Goal: Entertainment & Leisure: Consume media (video, audio)

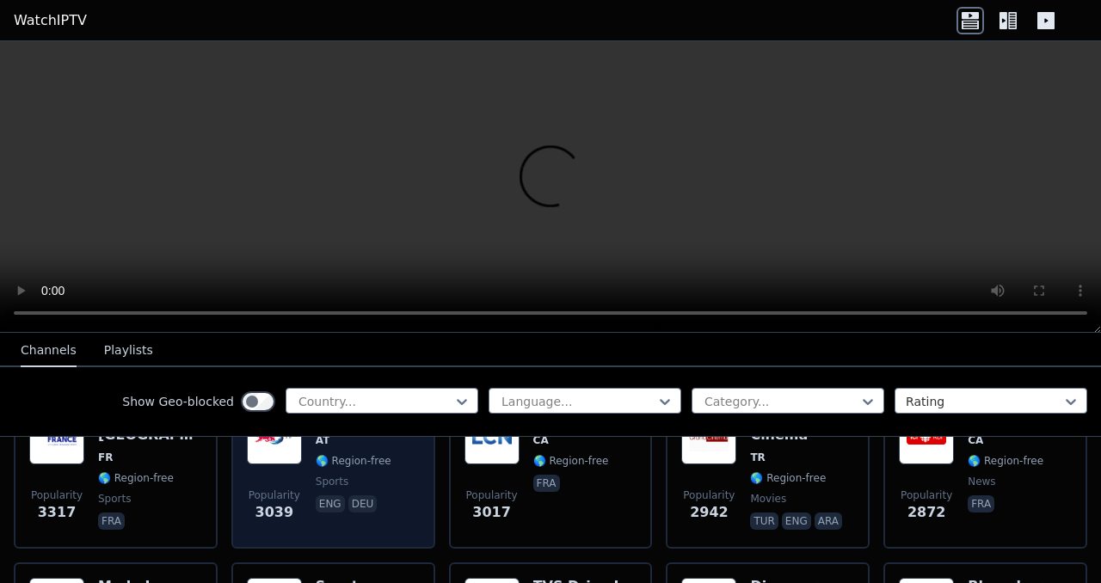
scroll to position [578, 0]
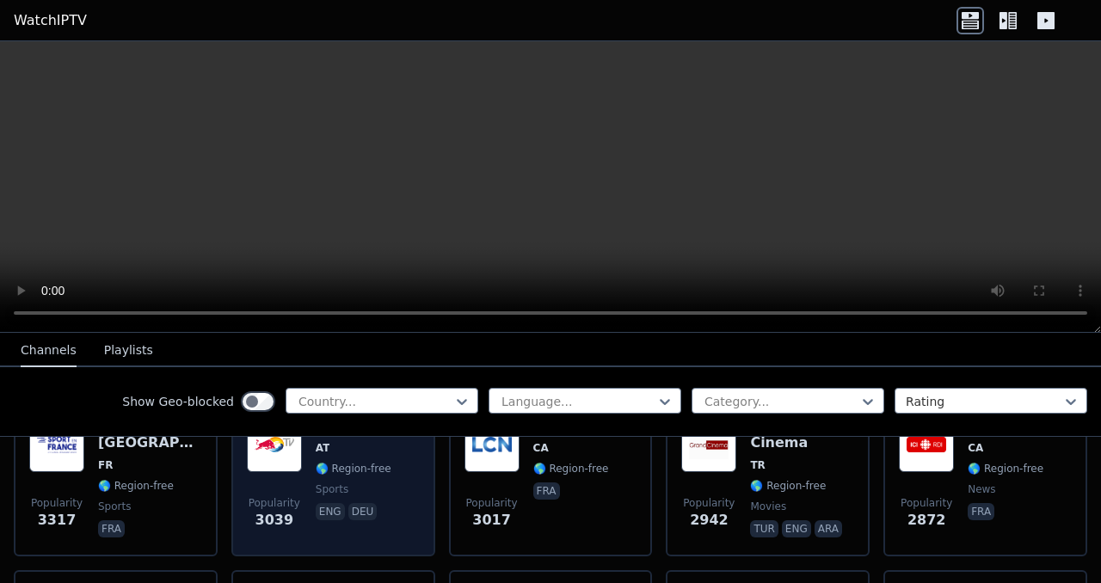
click at [275, 465] on img at bounding box center [274, 444] width 55 height 55
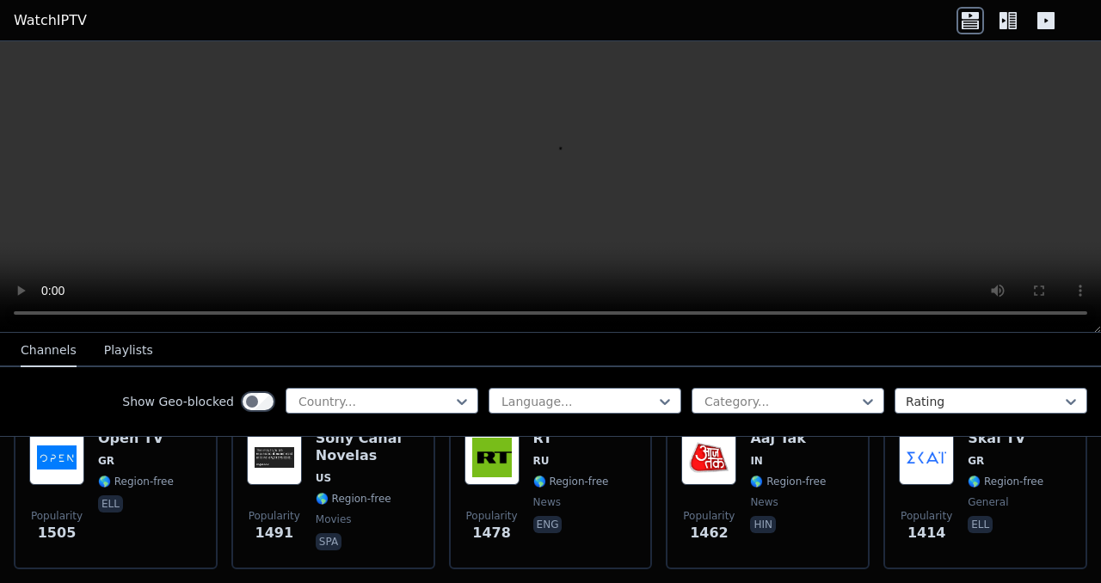
scroll to position [1581, 0]
click at [409, 397] on div at bounding box center [375, 401] width 157 height 17
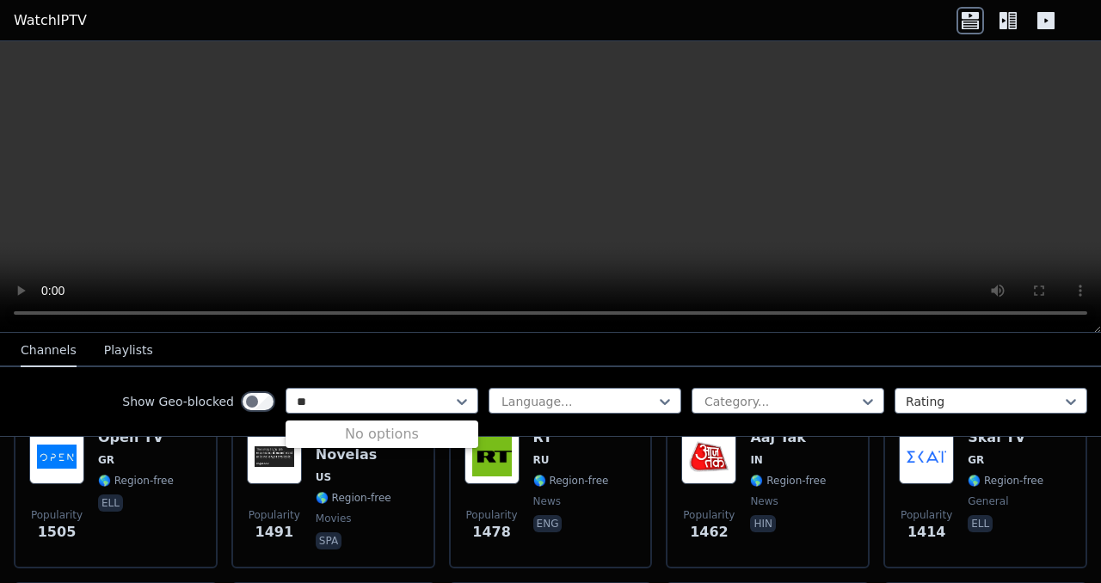
scroll to position [0, 0]
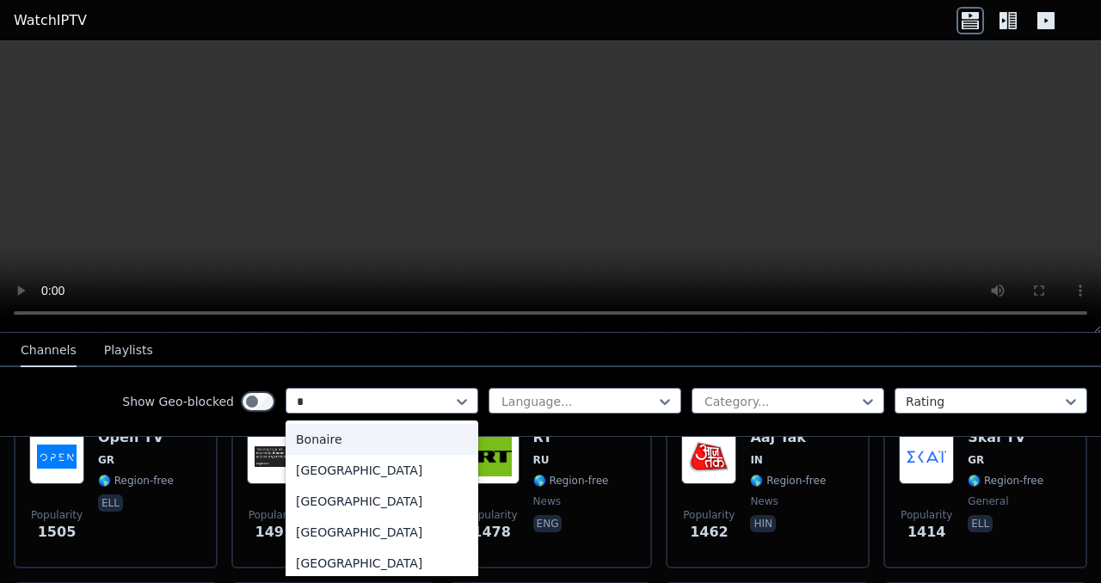
type input "**"
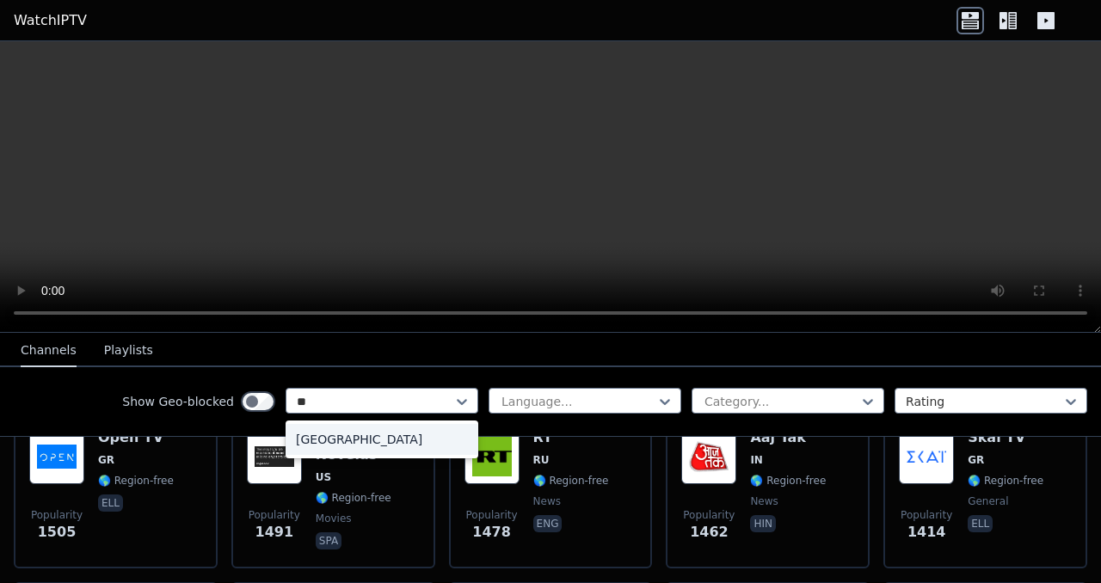
click at [354, 439] on div "[GEOGRAPHIC_DATA]" at bounding box center [382, 439] width 193 height 31
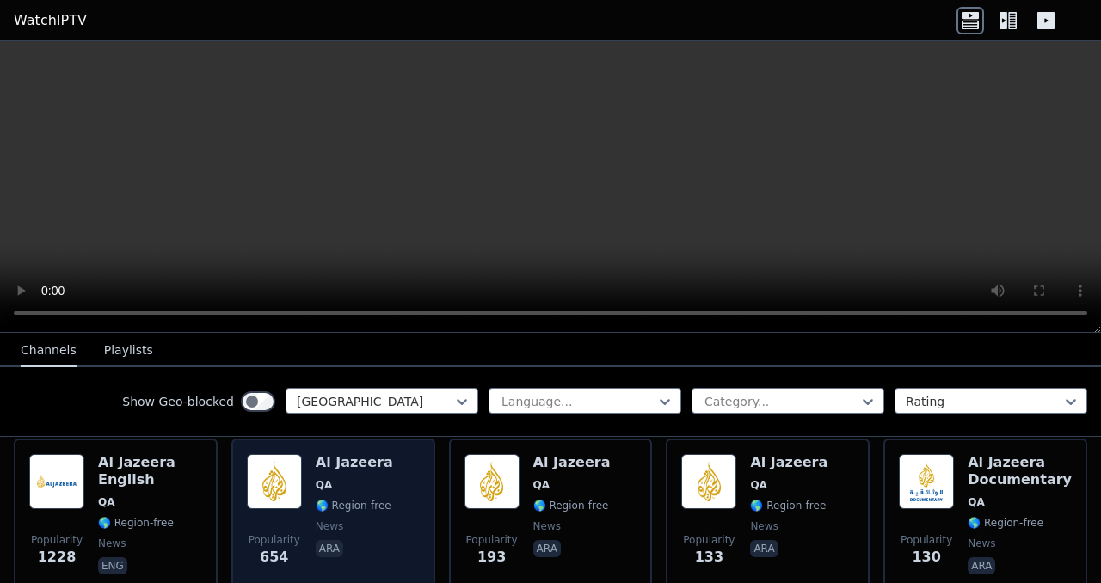
scroll to position [197, 0]
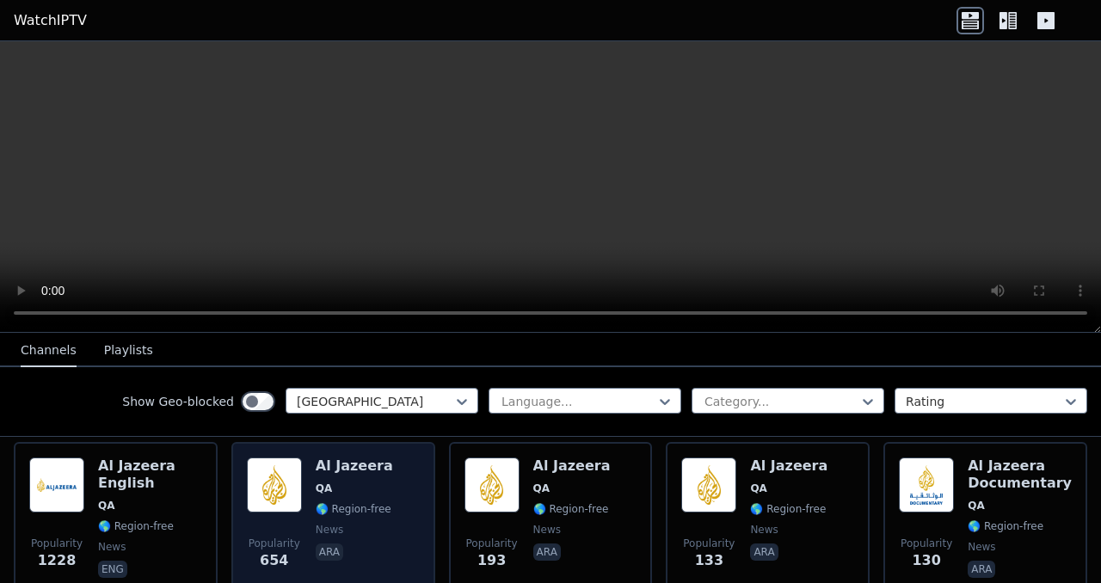
click at [333, 494] on span "QA" at bounding box center [354, 489] width 77 height 14
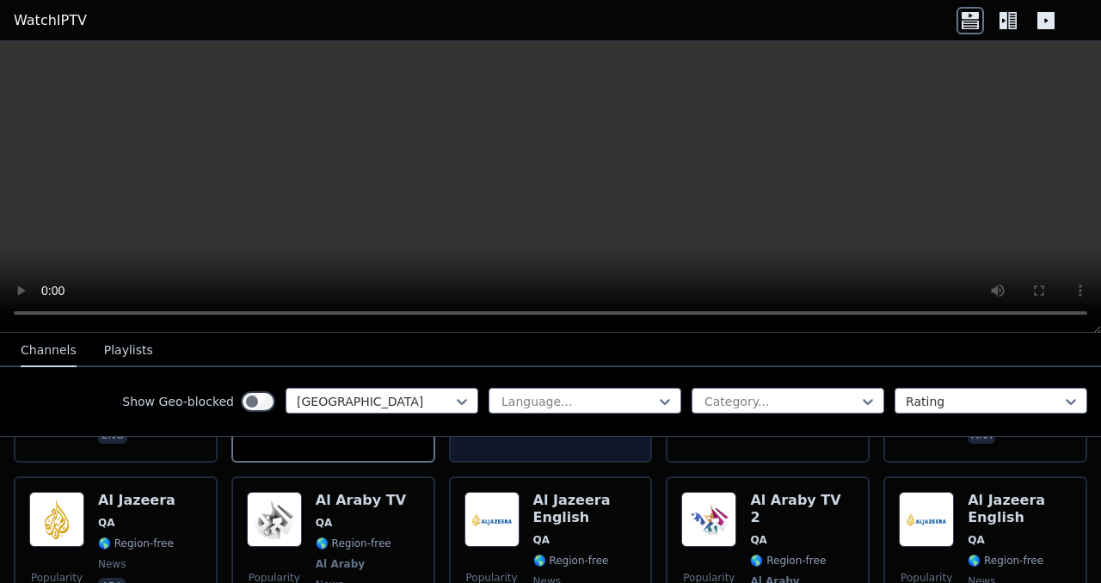
scroll to position [291, 0]
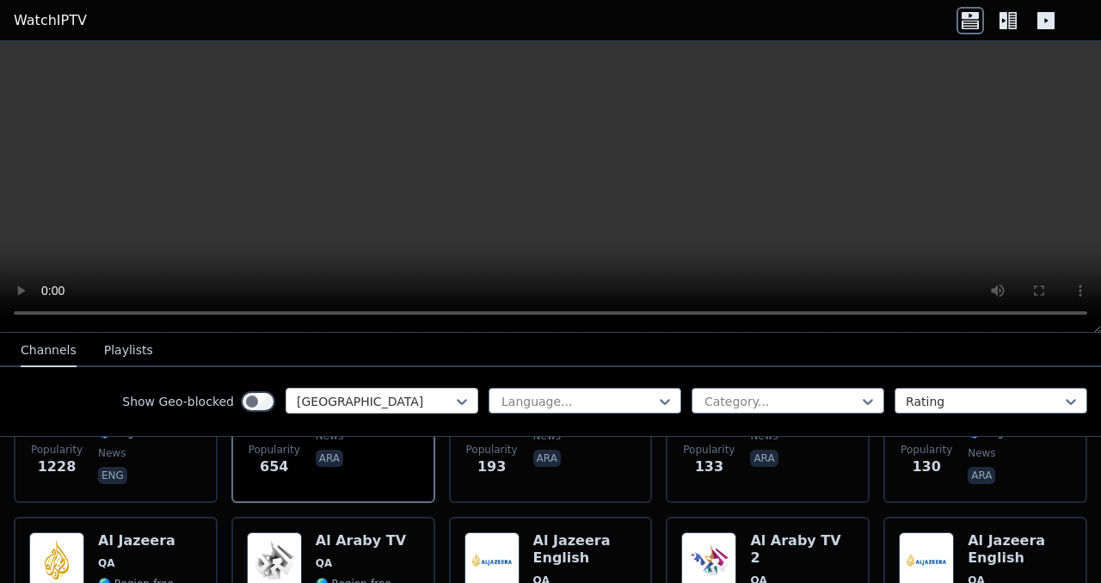
click at [451, 404] on div at bounding box center [375, 401] width 157 height 17
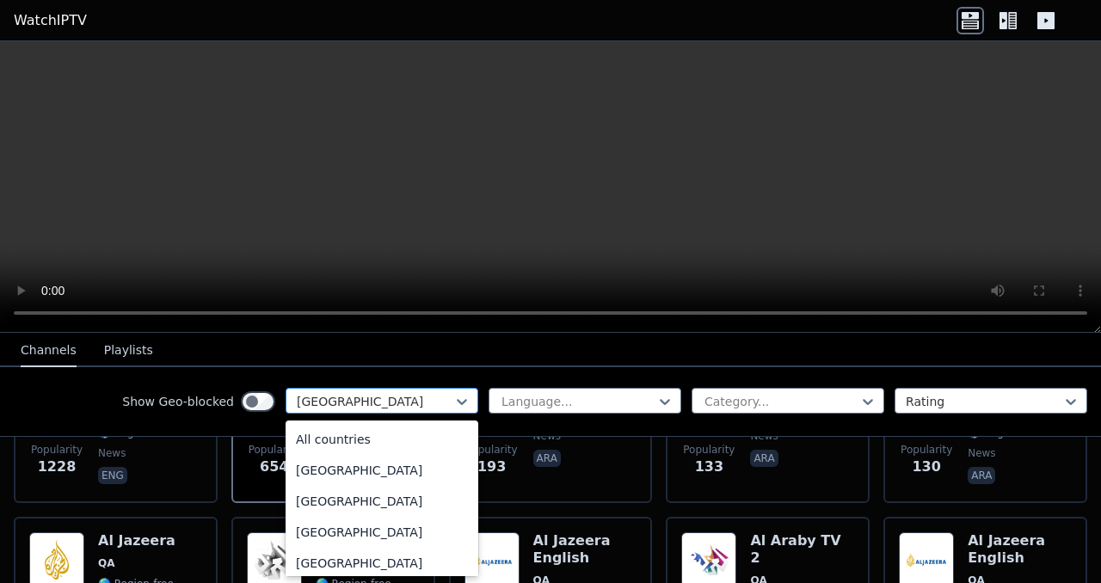
scroll to position [4480, 0]
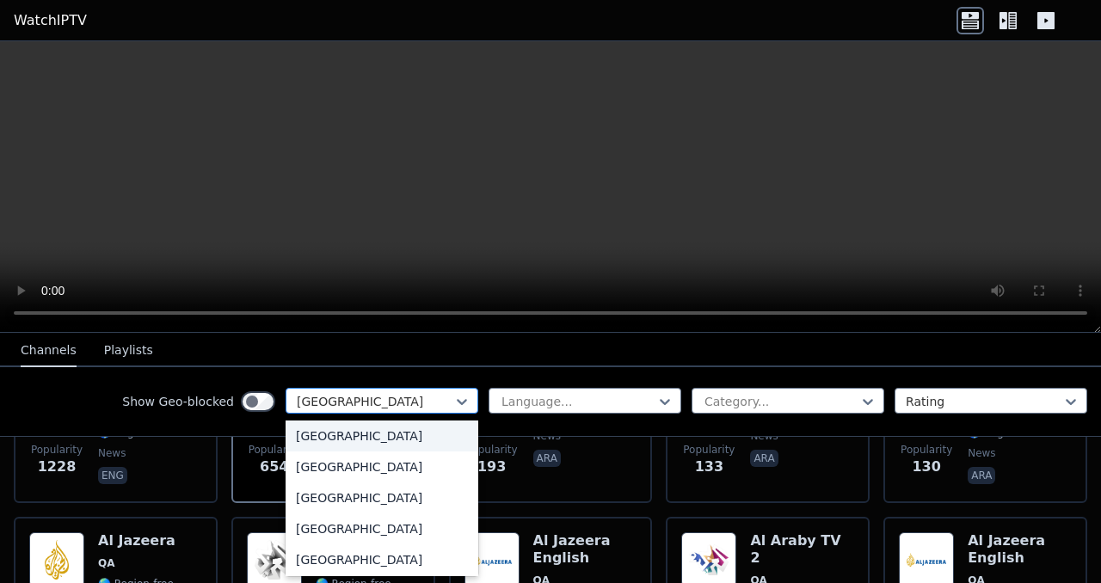
click at [385, 410] on div "[GEOGRAPHIC_DATA]" at bounding box center [382, 401] width 193 height 26
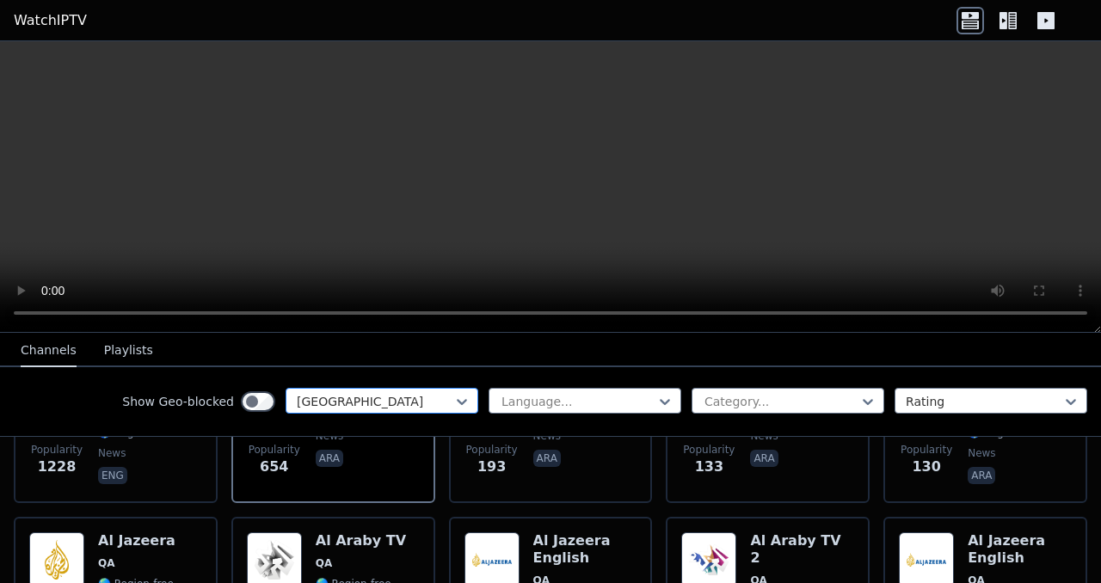
click at [385, 410] on div "[GEOGRAPHIC_DATA]" at bounding box center [382, 401] width 193 height 26
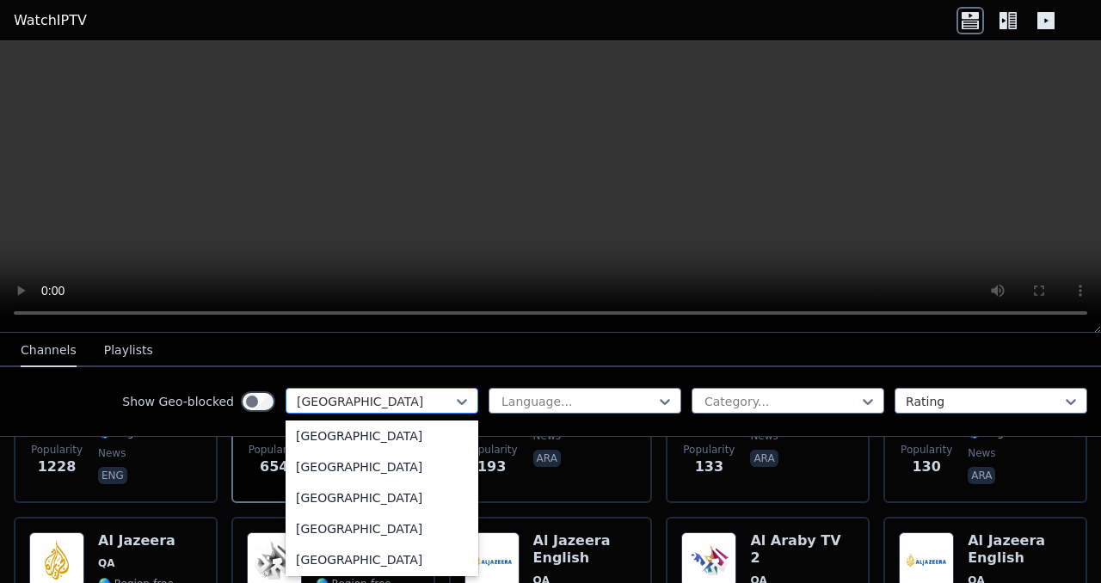
click at [366, 403] on div at bounding box center [375, 401] width 157 height 17
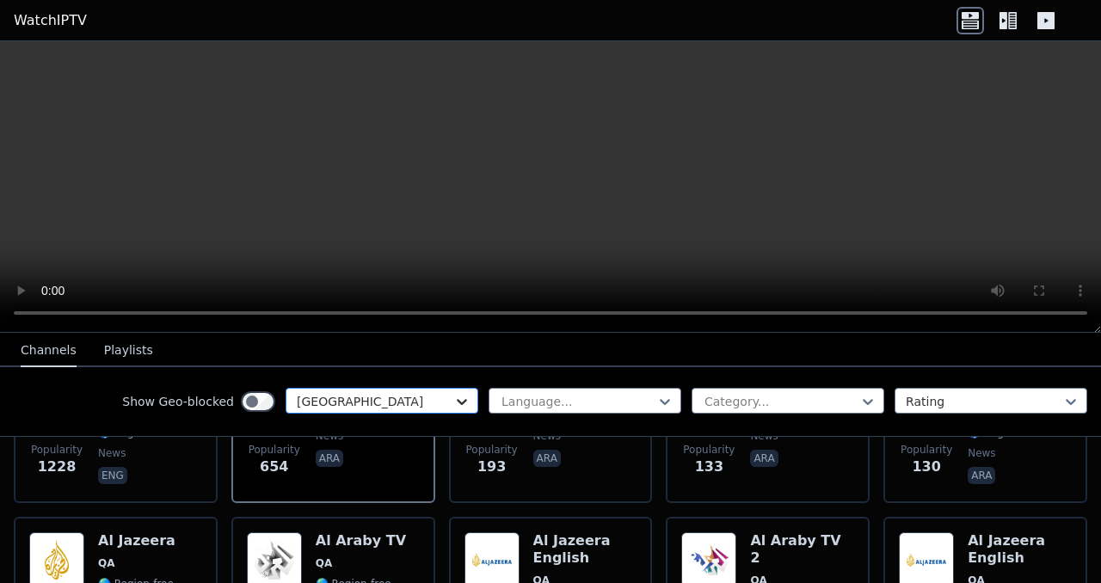
click at [460, 393] on icon at bounding box center [461, 401] width 17 height 17
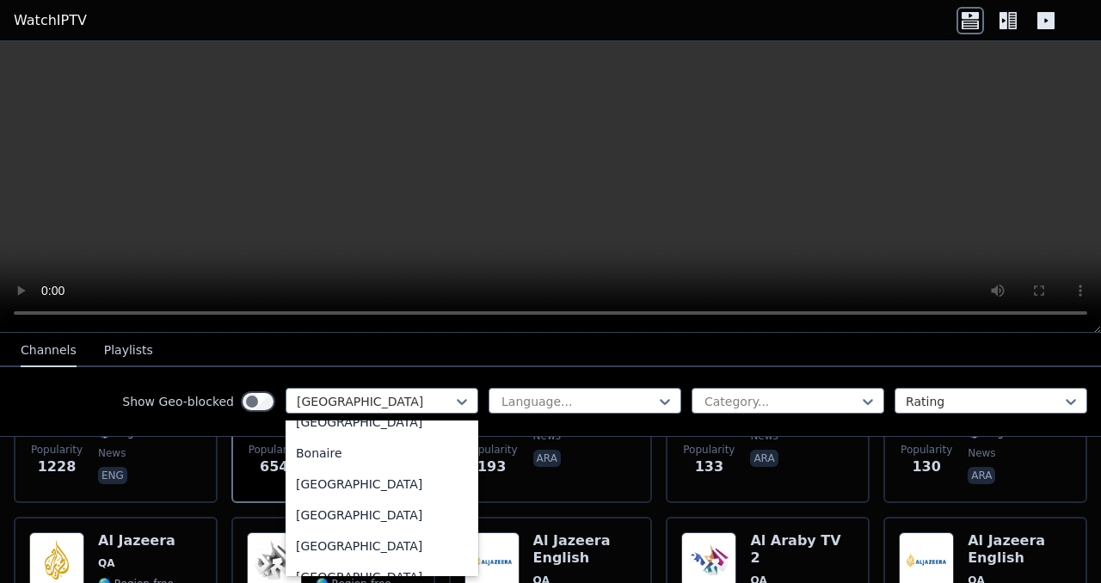
scroll to position [0, 0]
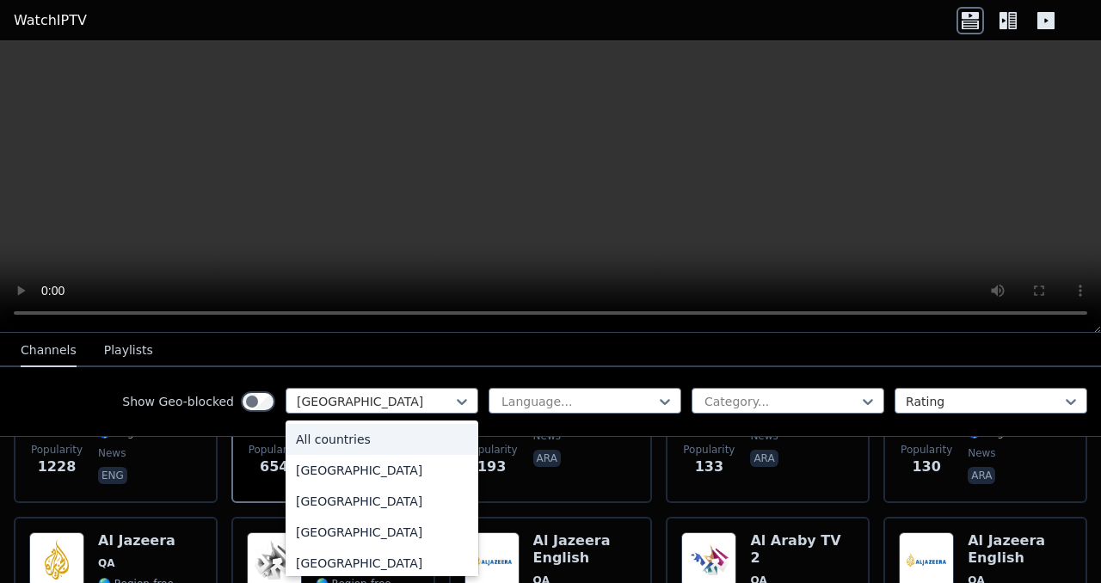
click at [346, 436] on div "All countries" at bounding box center [382, 439] width 193 height 31
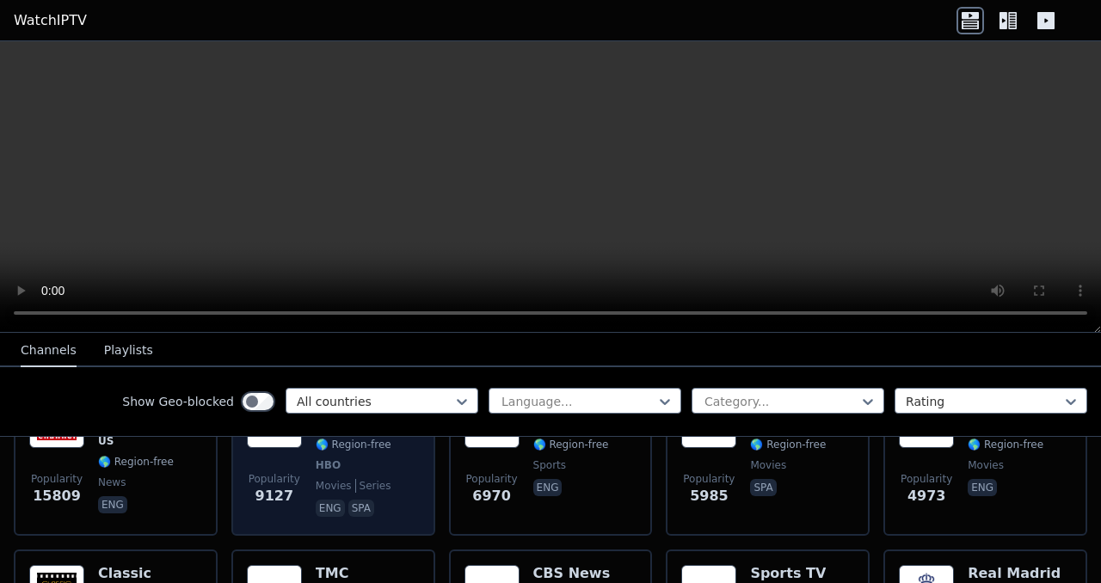
scroll to position [271, 0]
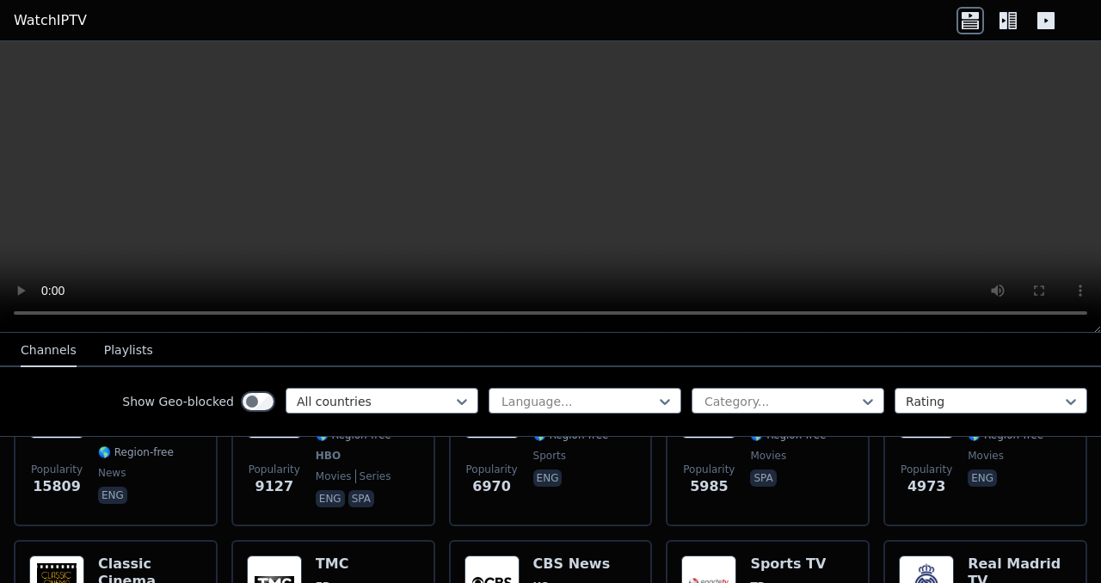
click at [126, 357] on button "Playlists" at bounding box center [128, 351] width 49 height 33
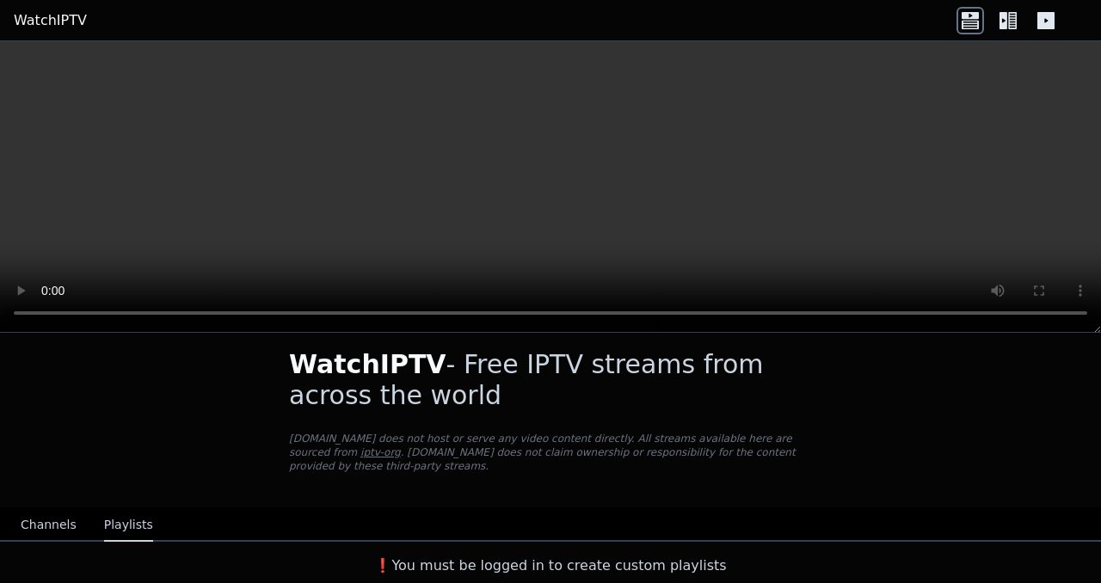
scroll to position [14, 0]
click at [53, 526] on button "Channels" at bounding box center [49, 525] width 56 height 33
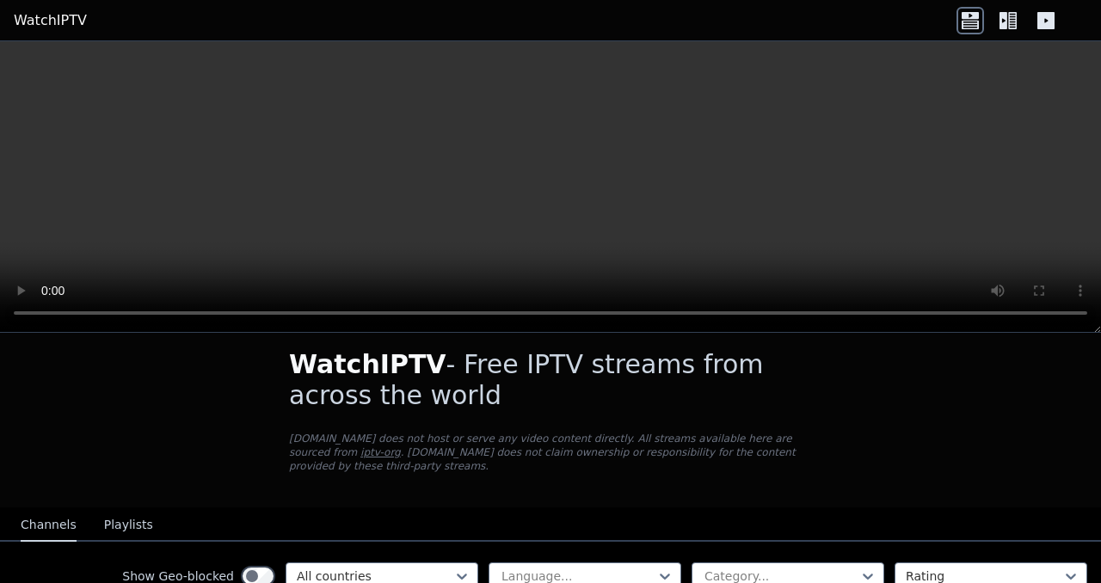
click at [1009, 23] on icon at bounding box center [1012, 20] width 9 height 17
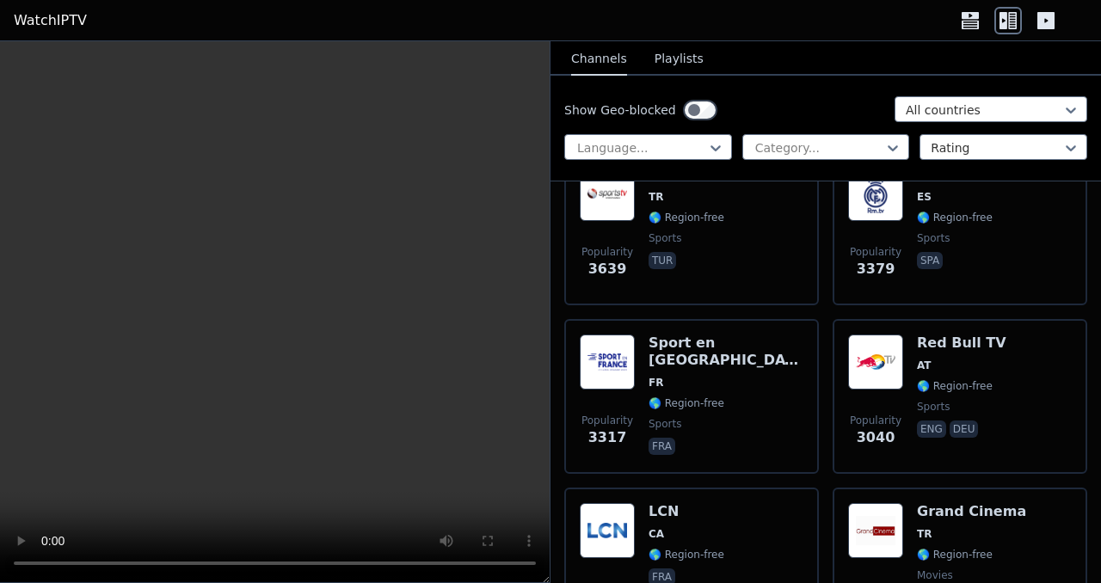
scroll to position [792, 0]
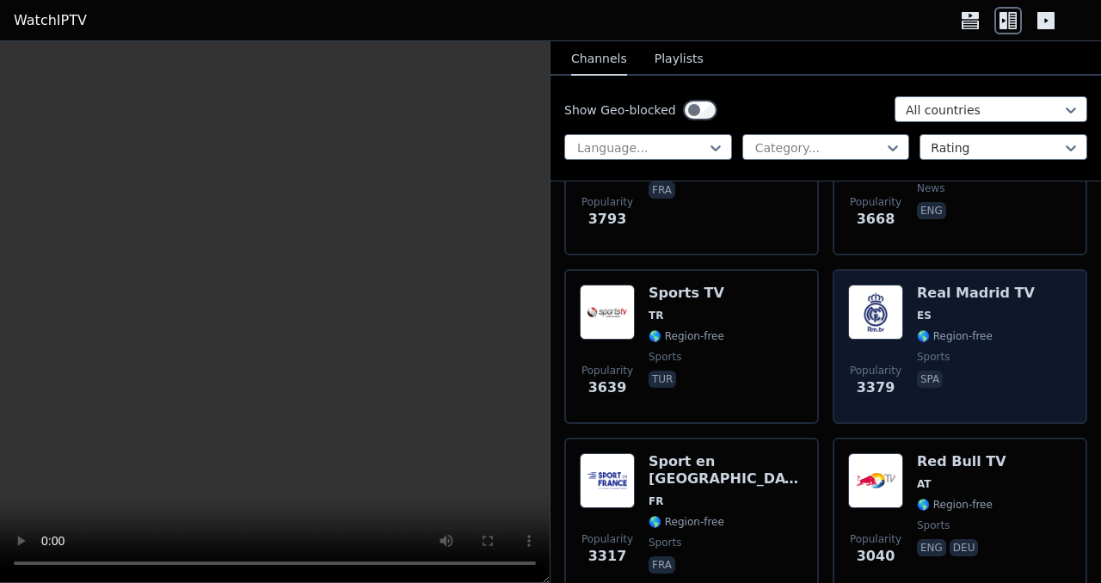
click at [871, 311] on img at bounding box center [875, 312] width 55 height 55
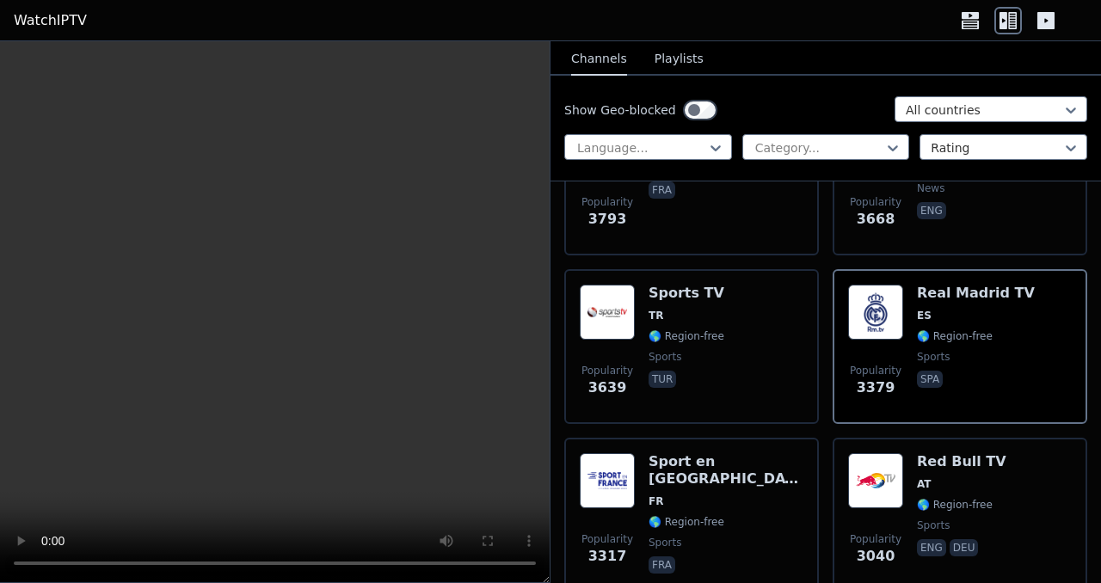
click at [227, 367] on video at bounding box center [275, 312] width 550 height 542
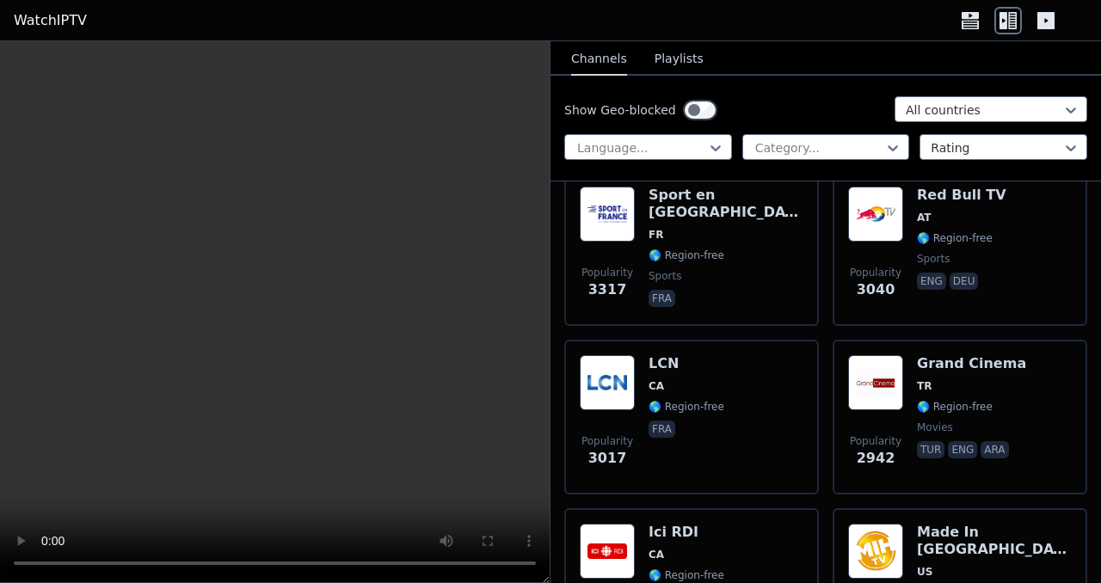
scroll to position [1037, 0]
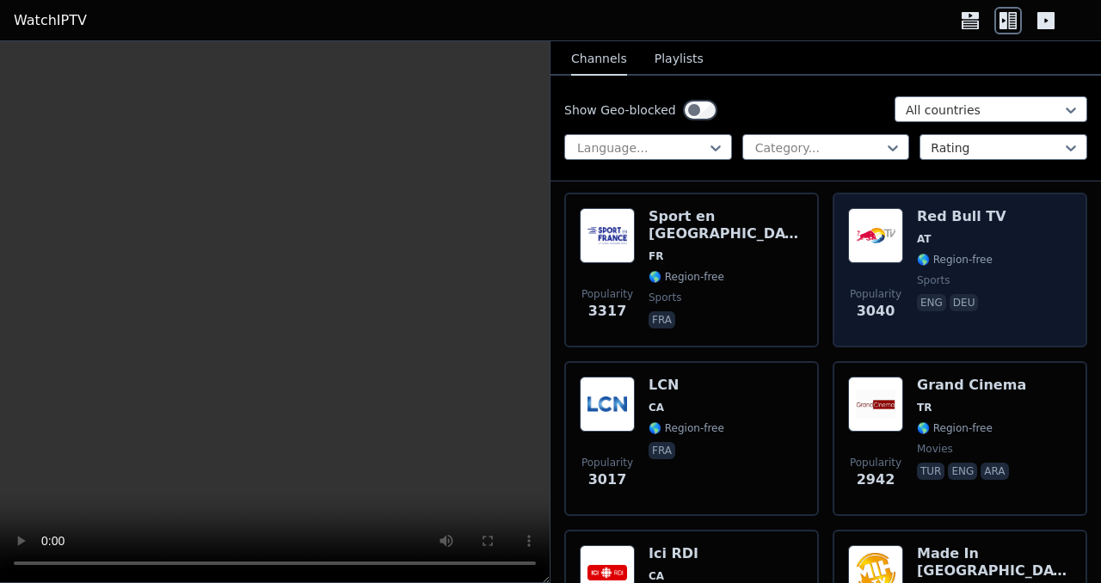
click at [870, 230] on img at bounding box center [875, 235] width 55 height 55
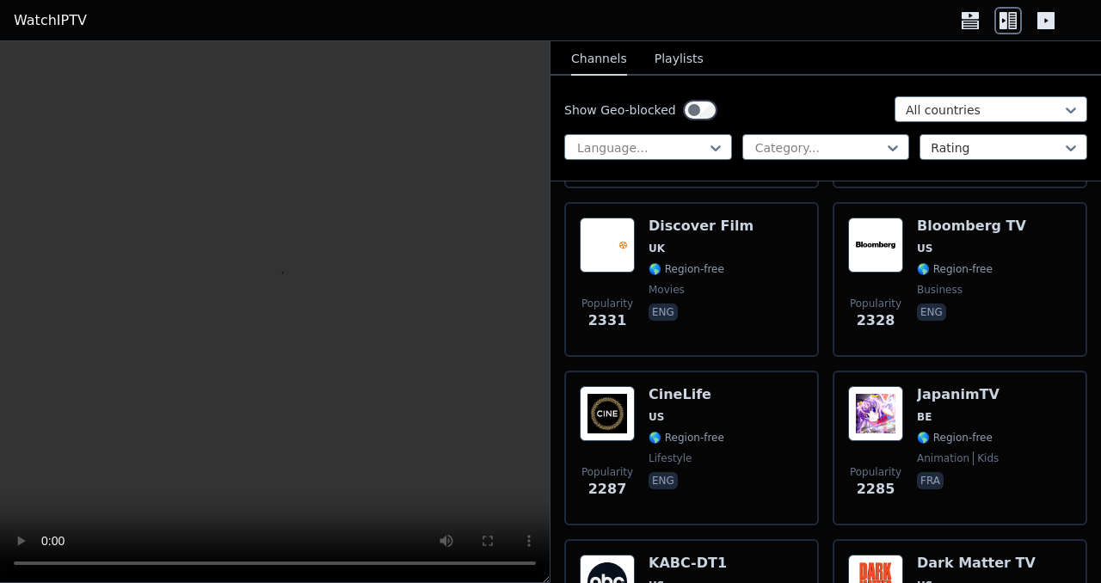
scroll to position [1701, 0]
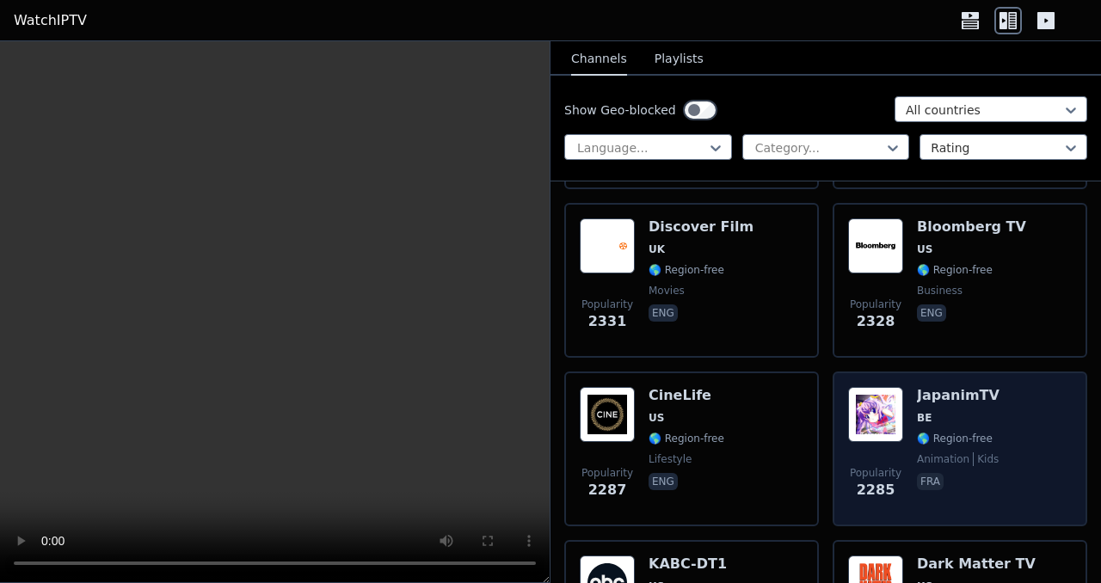
click at [864, 403] on img at bounding box center [875, 414] width 55 height 55
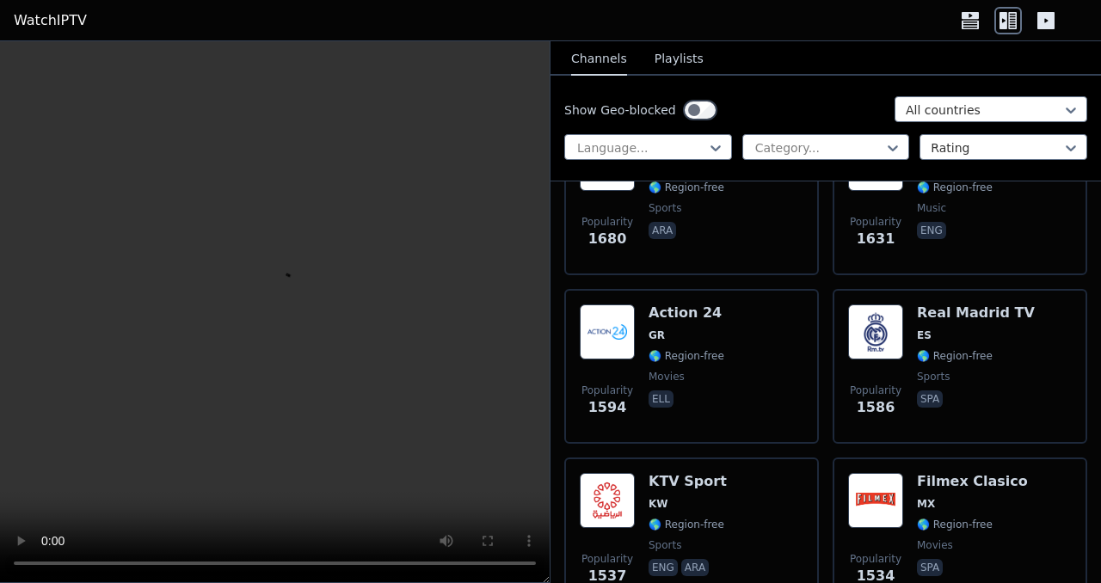
scroll to position [2973, 0]
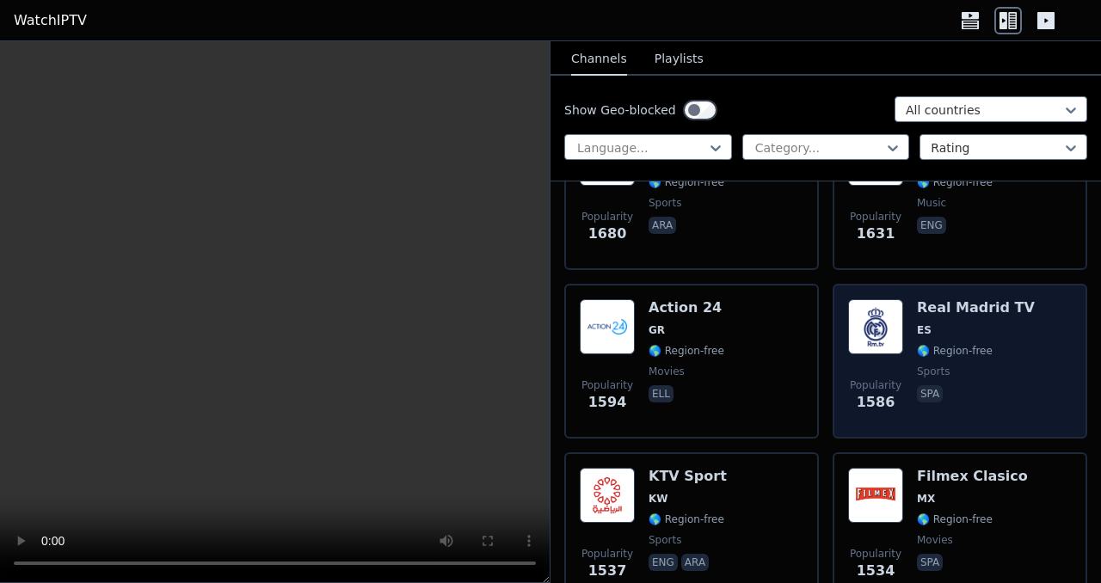
click at [880, 335] on img at bounding box center [875, 326] width 55 height 55
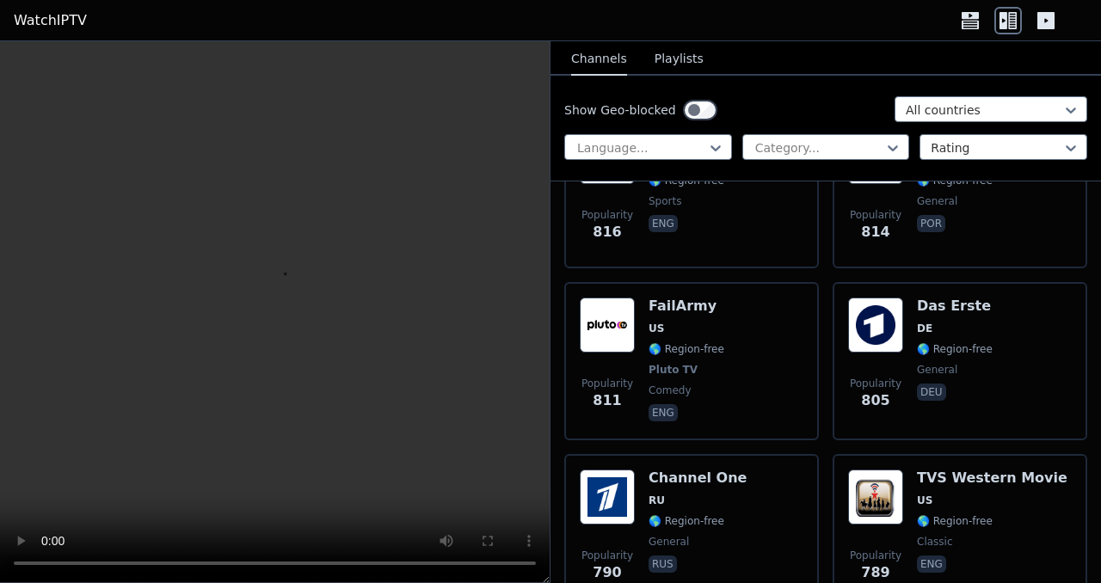
scroll to position [8756, 0]
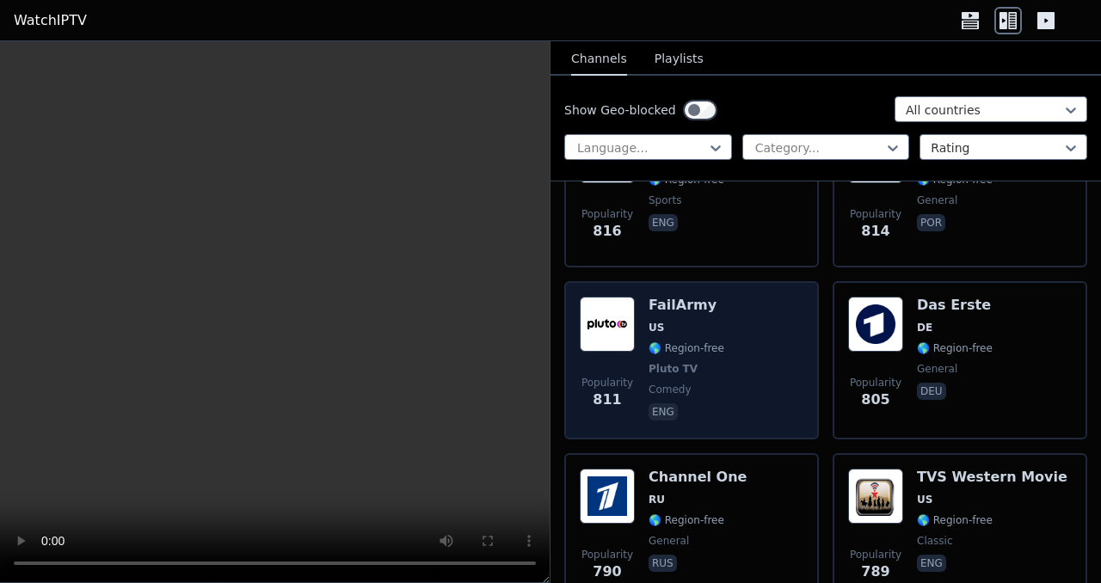
click at [673, 323] on span "US" at bounding box center [687, 328] width 76 height 14
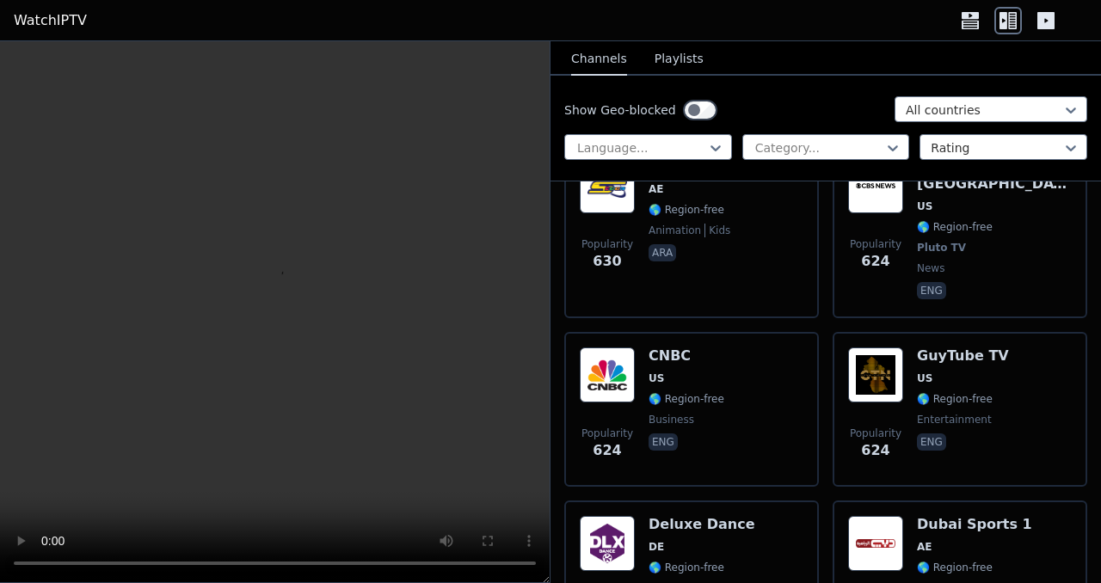
scroll to position [11634, 0]
click at [846, 331] on div "Popularity 624 GuyTube TV US 🌎 Region-free entertainment eng" at bounding box center [960, 408] width 255 height 155
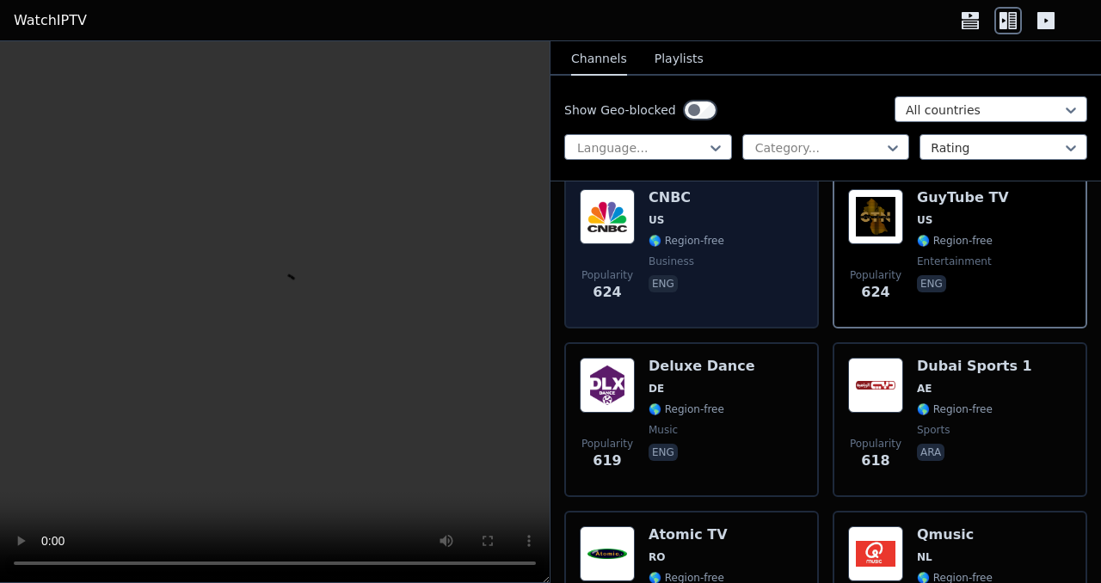
scroll to position [11790, 0]
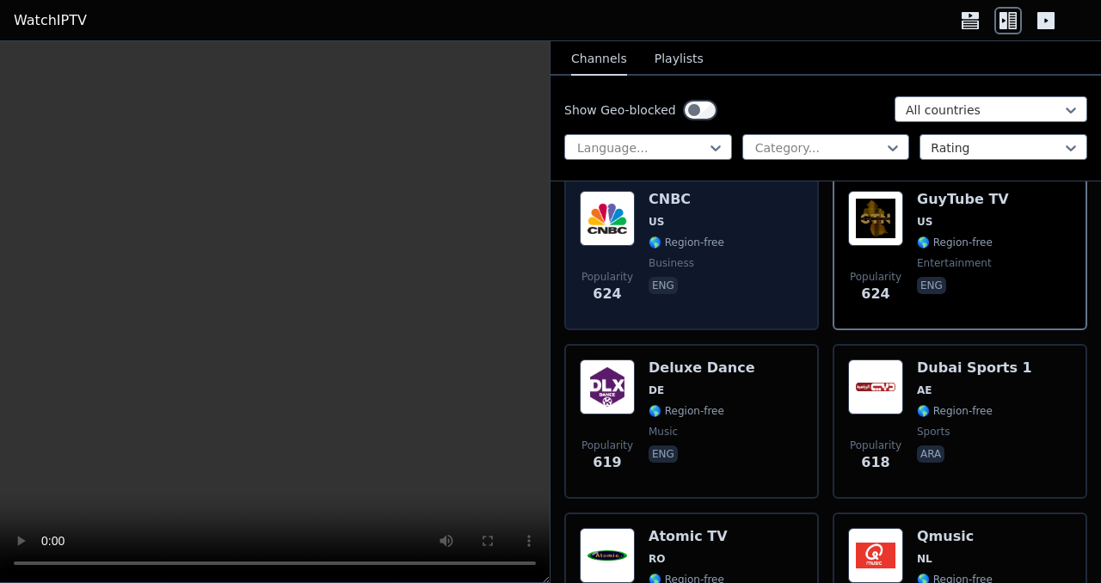
click at [765, 360] on div "Popularity 619 Deluxe Dance DE 🌎 Region-free music eng" at bounding box center [692, 422] width 224 height 124
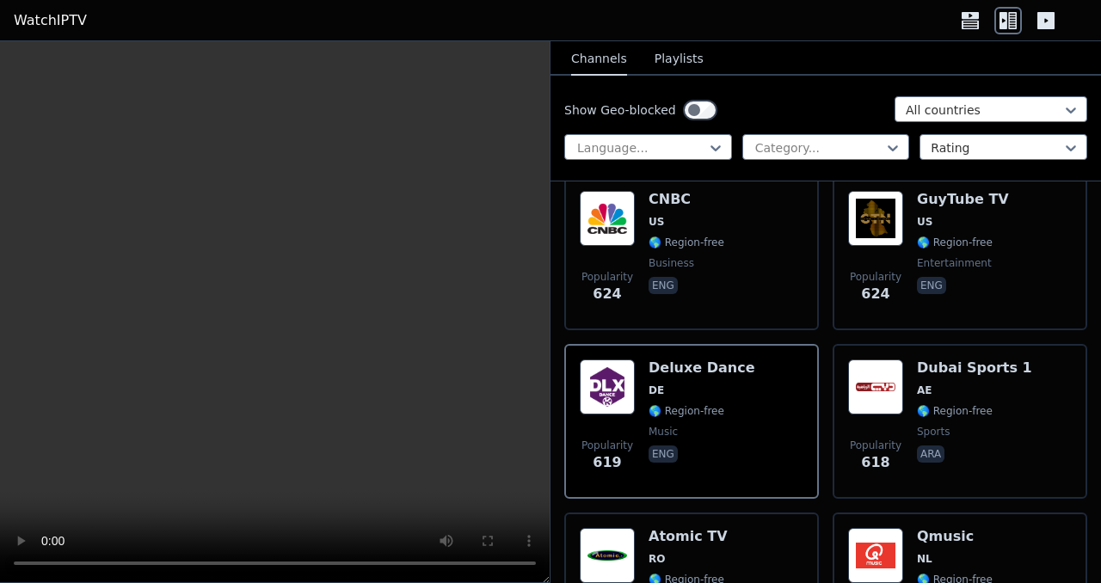
click at [353, 375] on video at bounding box center [275, 312] width 550 height 542
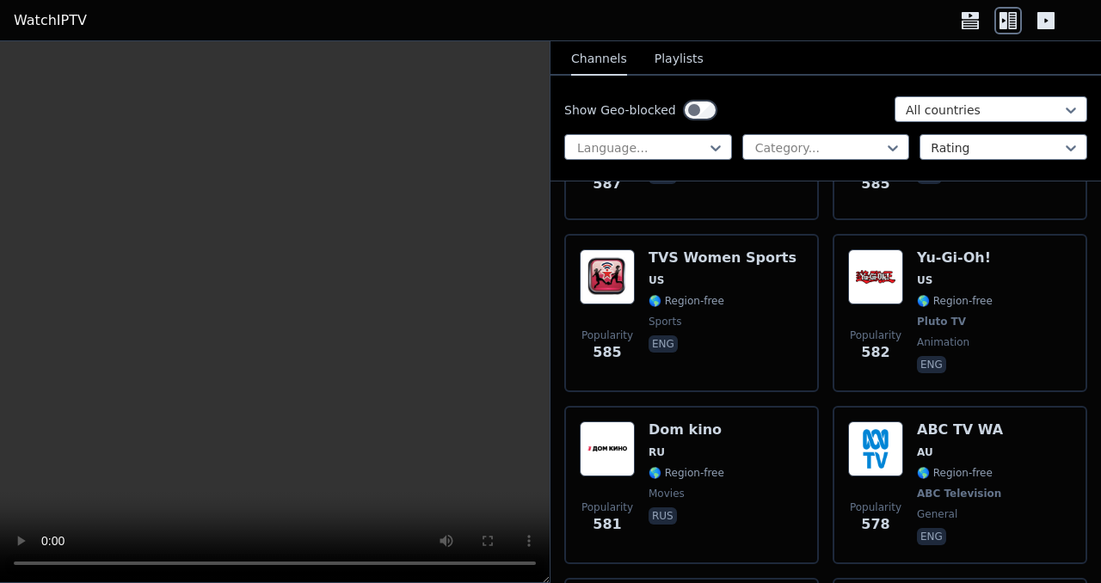
scroll to position [12777, 0]
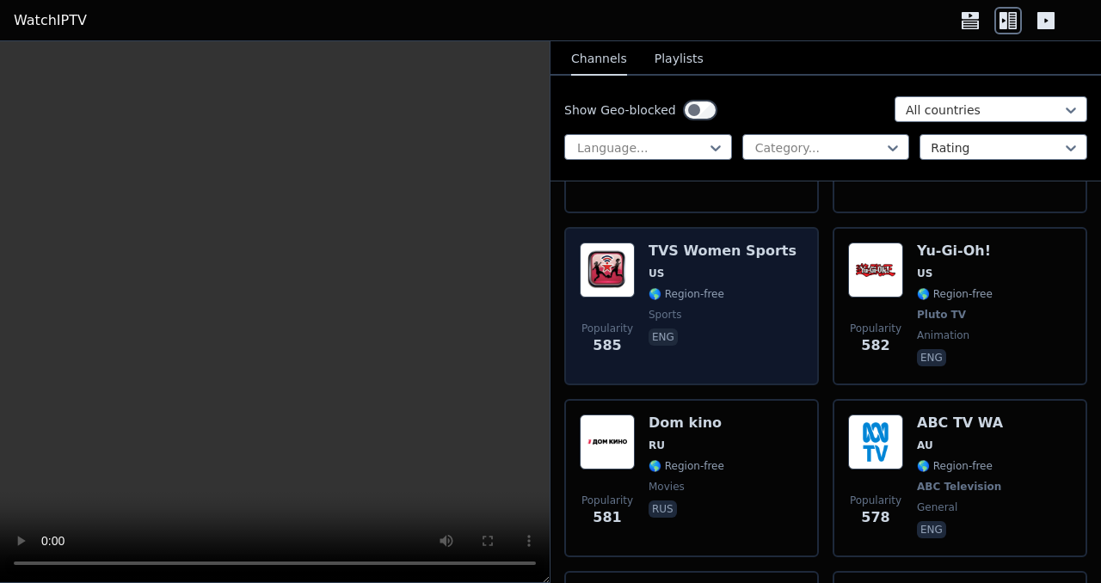
click at [659, 267] on span "US" at bounding box center [656, 274] width 15 height 14
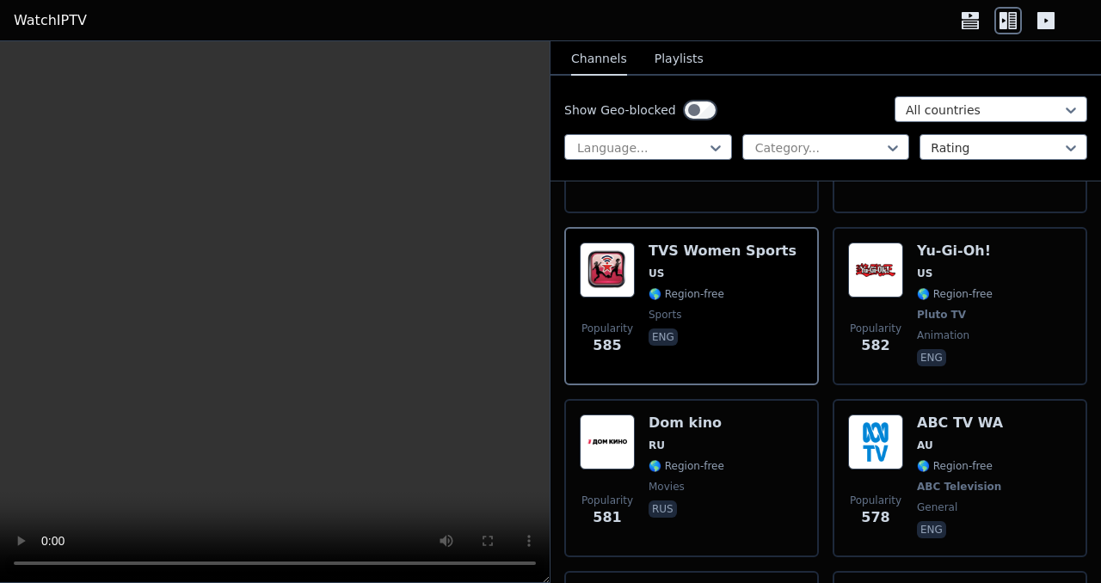
click at [341, 316] on video at bounding box center [275, 312] width 550 height 542
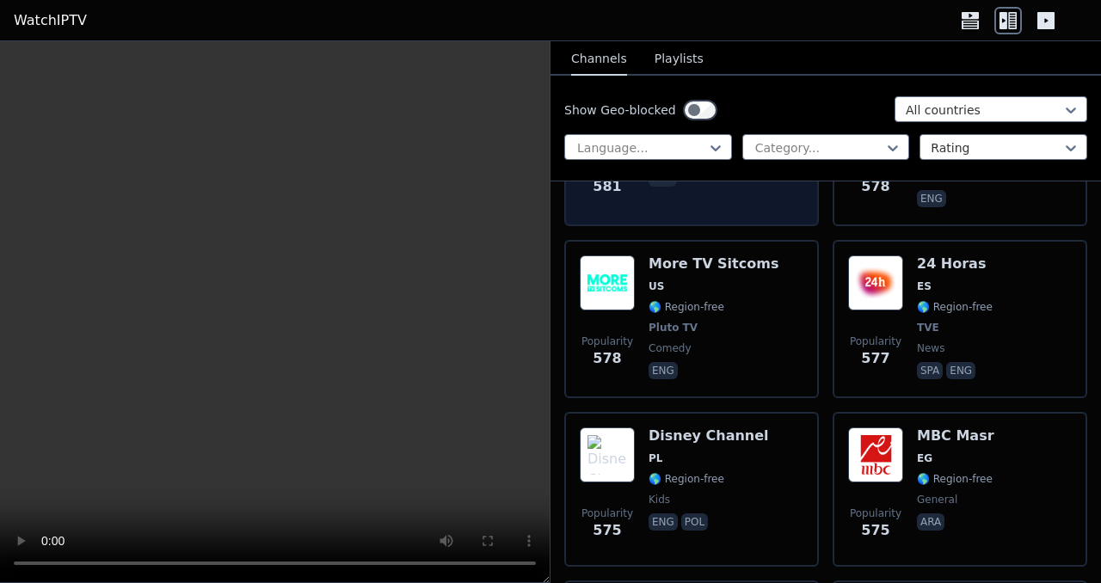
scroll to position [13109, 0]
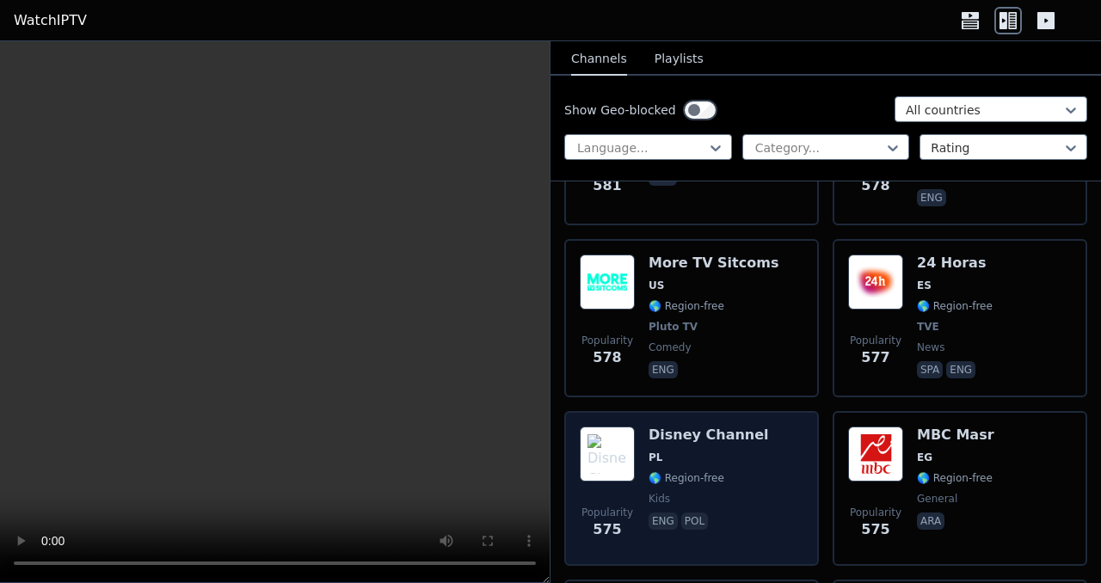
click at [691, 427] on div "Disney Channel PL 🌎 Region-free kids eng pol" at bounding box center [709, 489] width 120 height 124
click at [675, 427] on h6 "Disney Channel" at bounding box center [709, 435] width 120 height 17
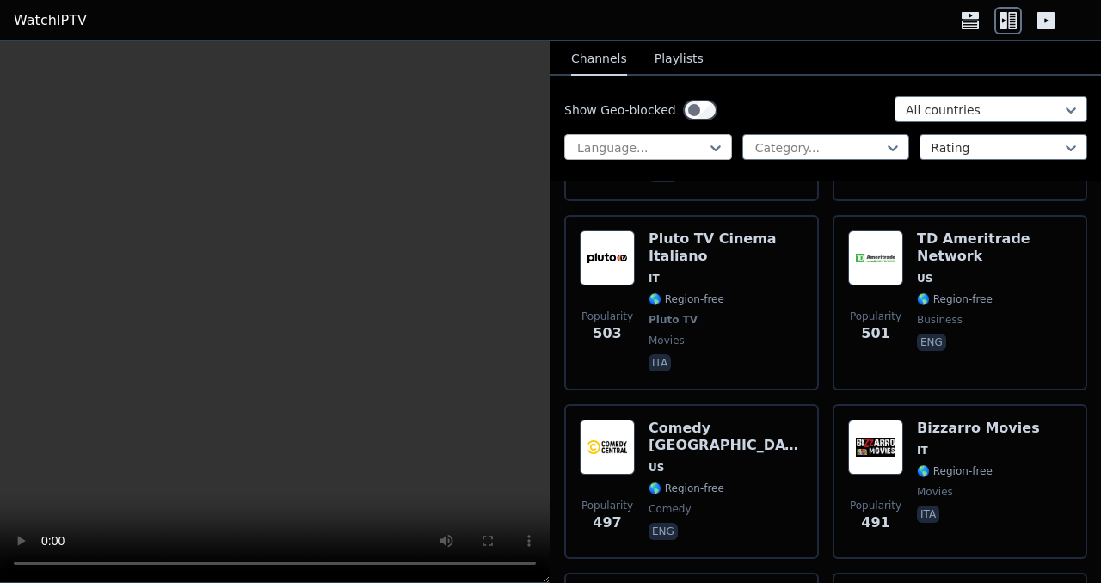
scroll to position [15003, 0]
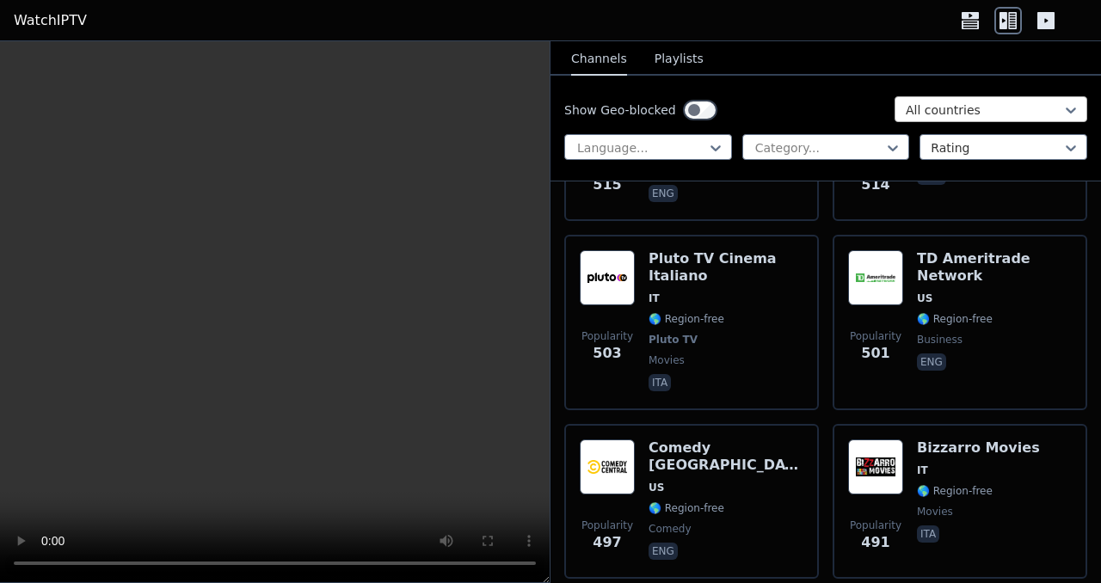
click at [920, 121] on div "All countries" at bounding box center [991, 109] width 193 height 26
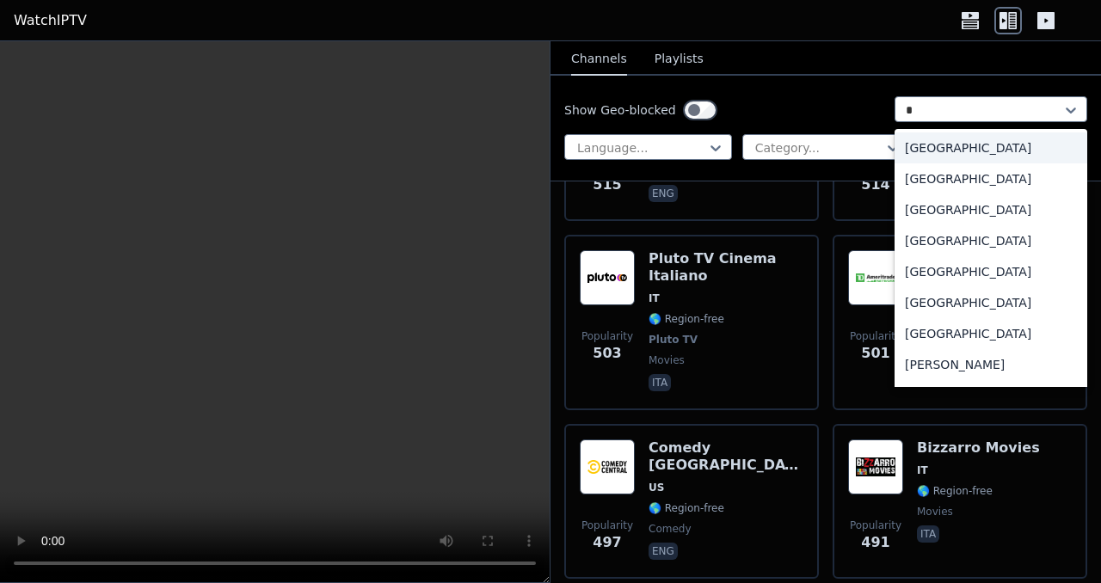
type input "*"
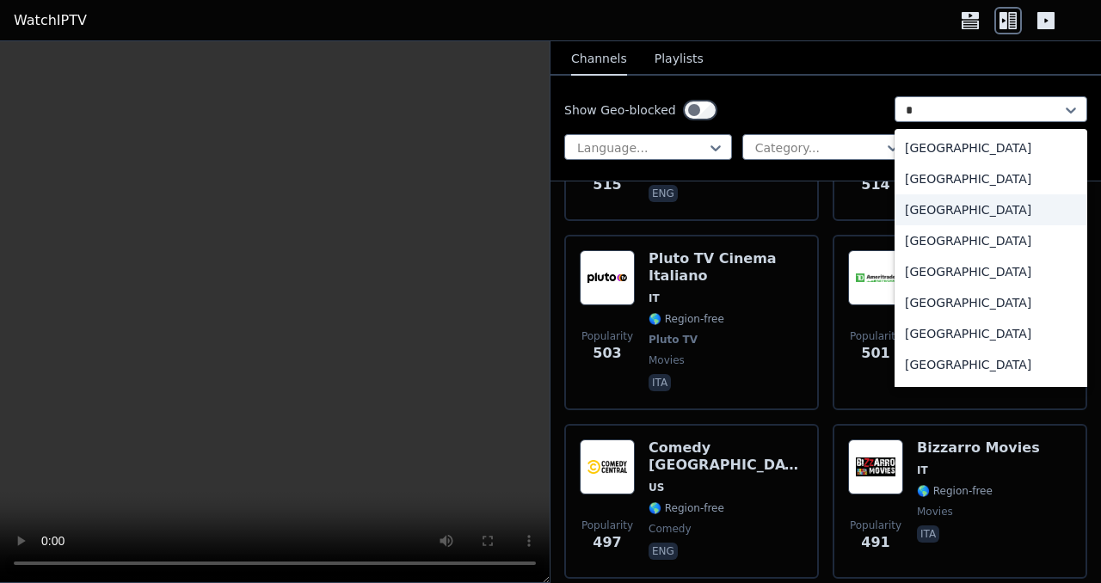
type input "**"
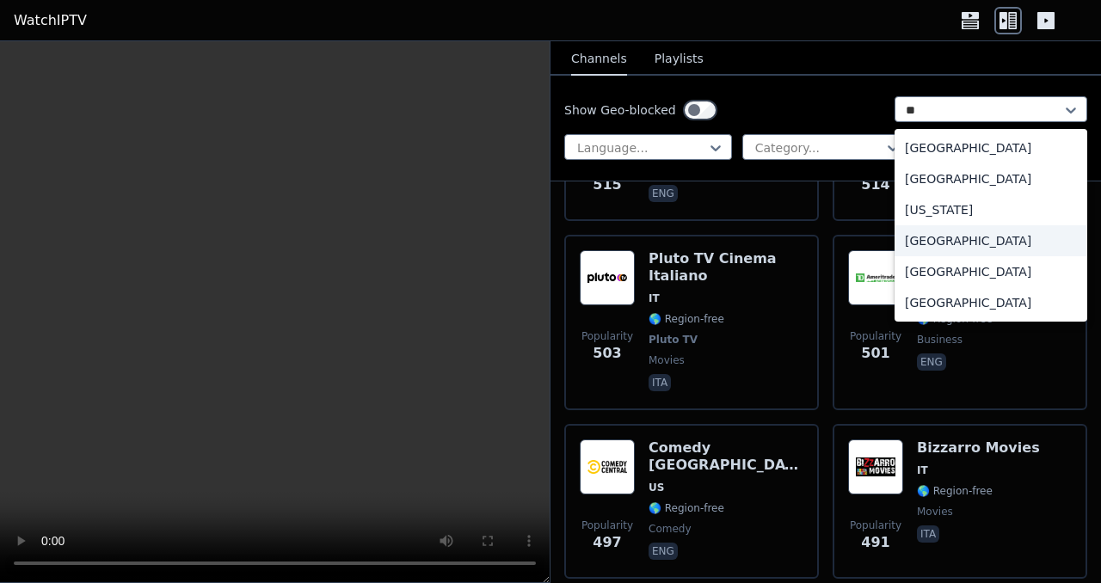
click at [947, 249] on div "[GEOGRAPHIC_DATA]" at bounding box center [991, 240] width 193 height 31
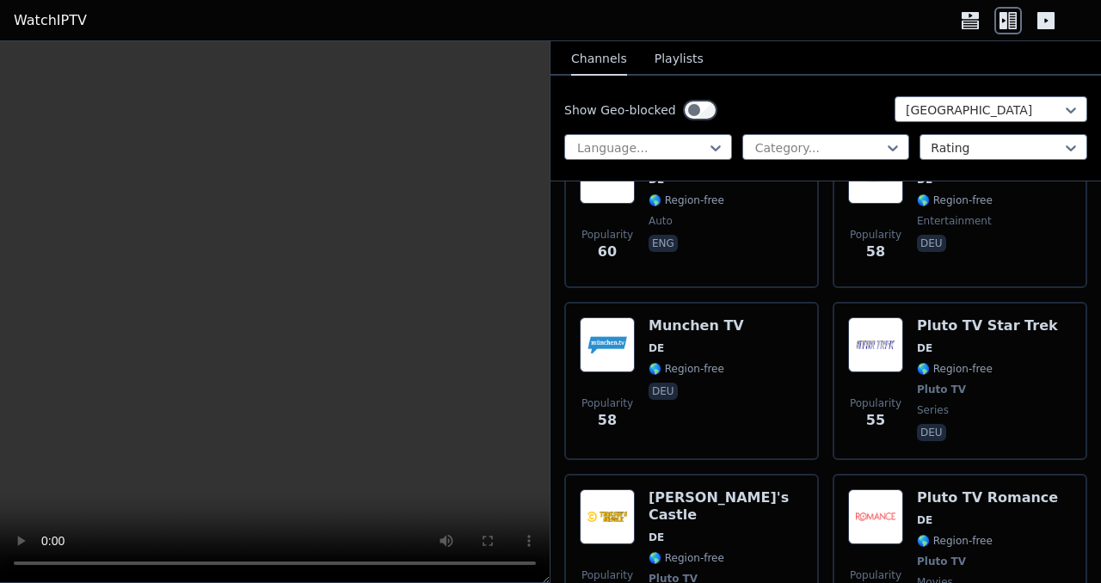
scroll to position [5810, 0]
click at [932, 102] on div at bounding box center [984, 110] width 157 height 17
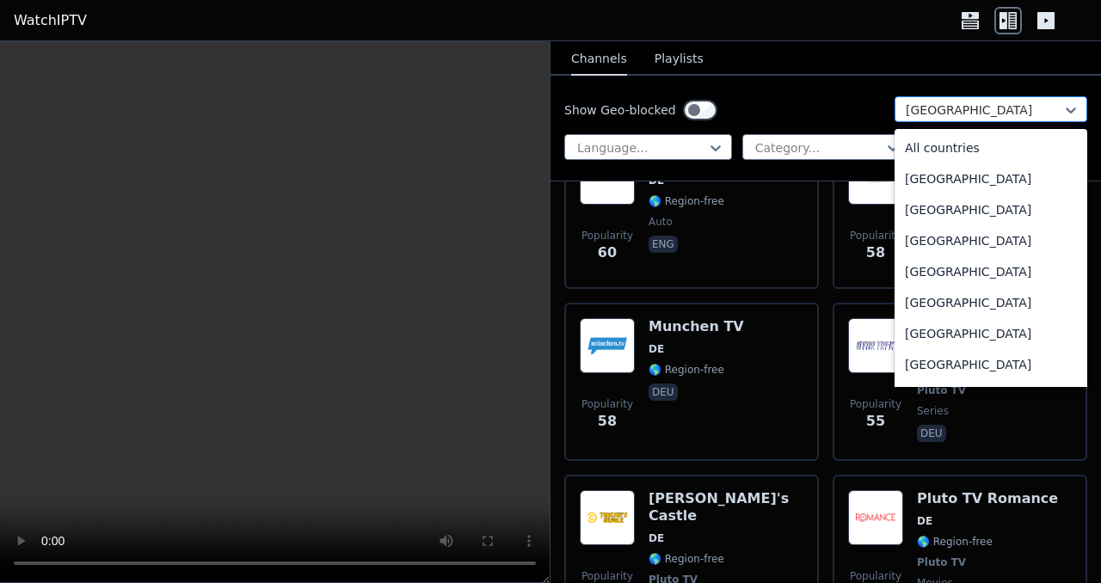
scroll to position [2003, 0]
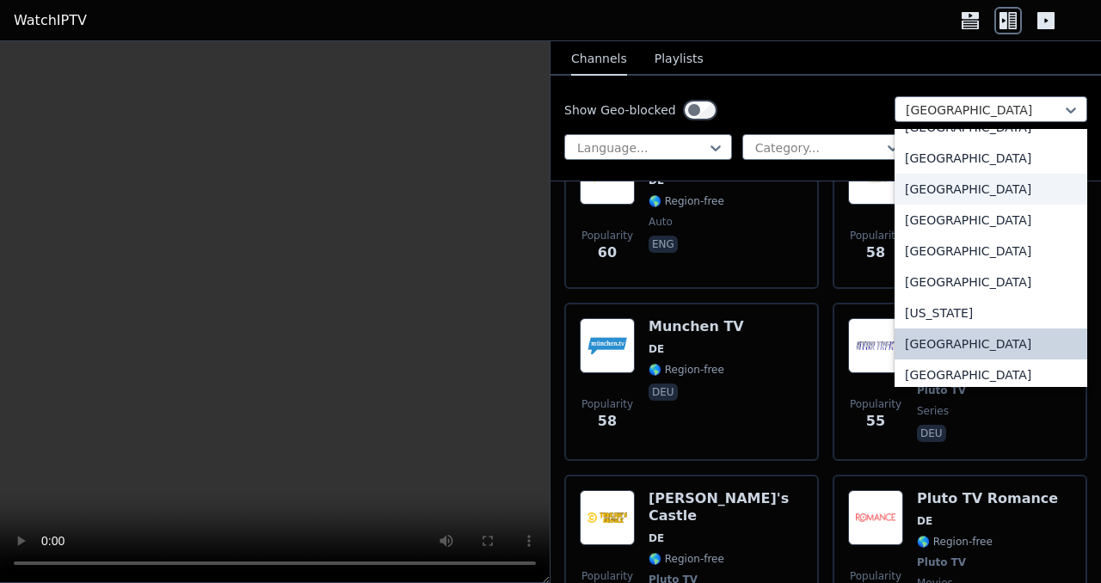
type input "*"
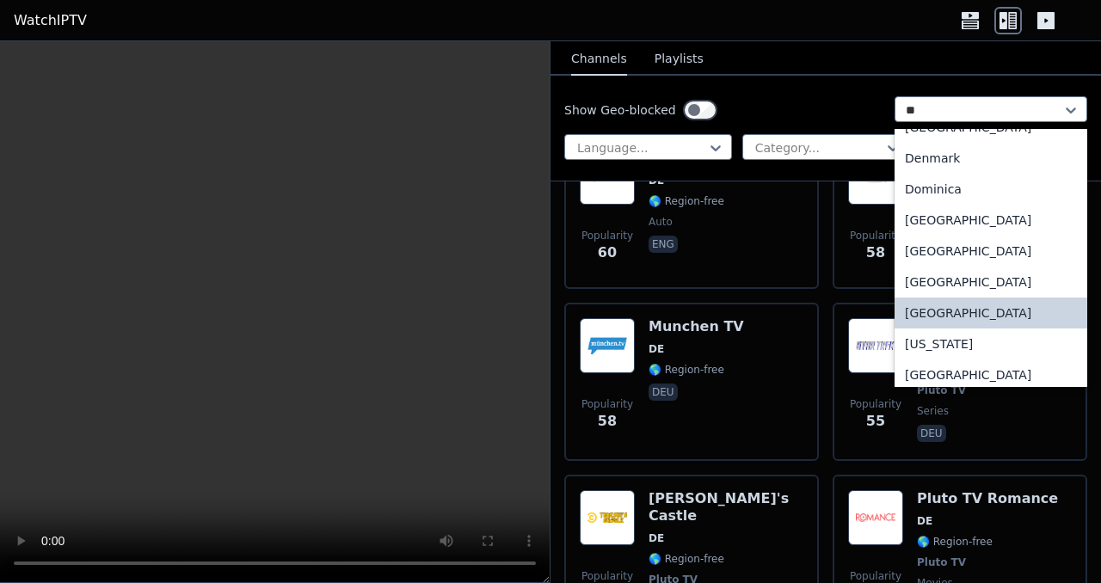
scroll to position [0, 0]
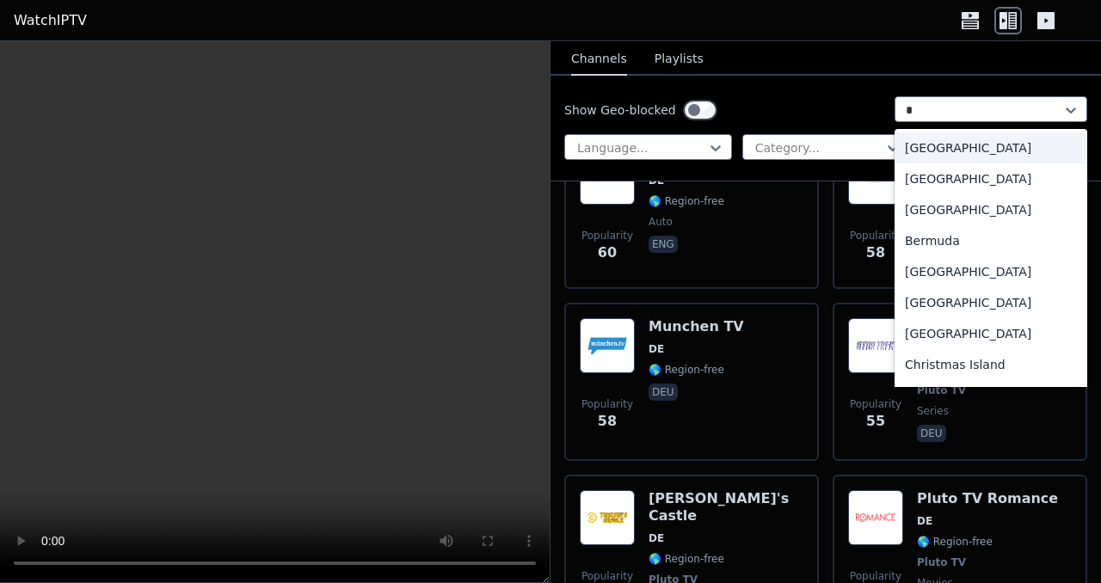
type input "**"
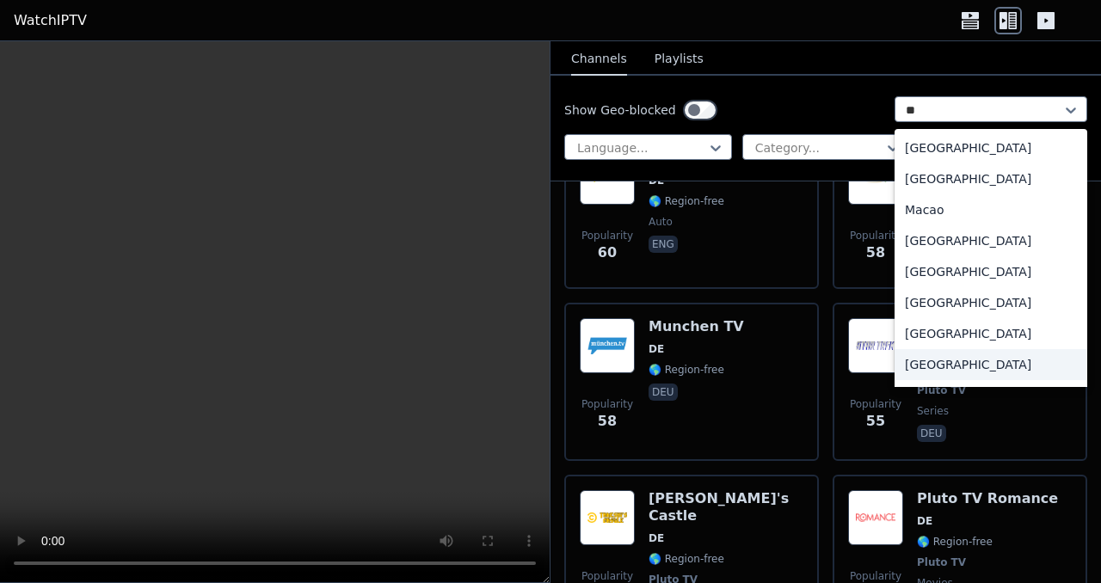
click at [971, 379] on div "[GEOGRAPHIC_DATA]" at bounding box center [991, 364] width 193 height 31
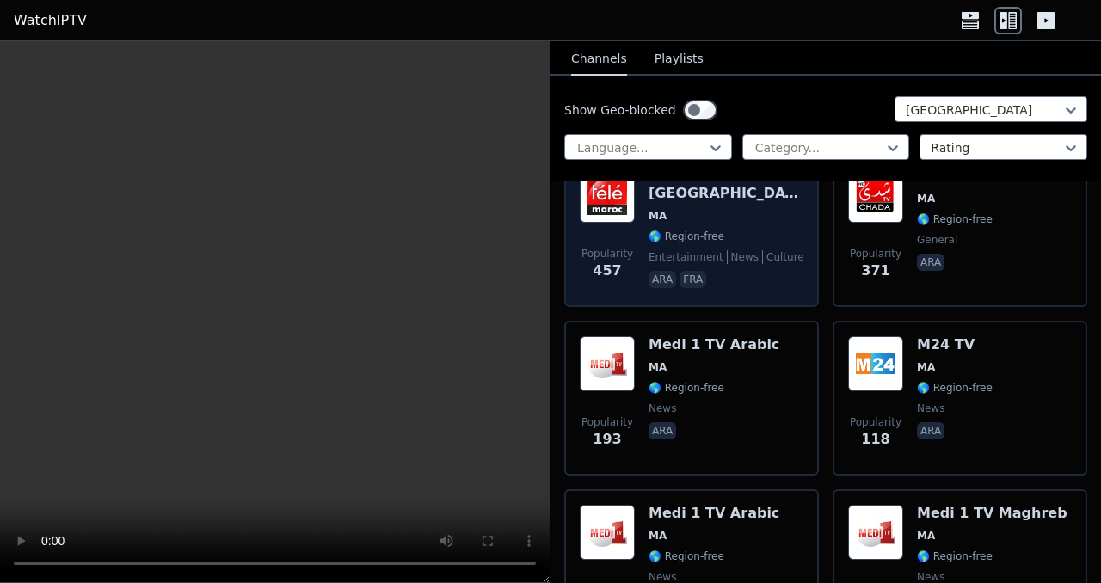
scroll to position [280, 0]
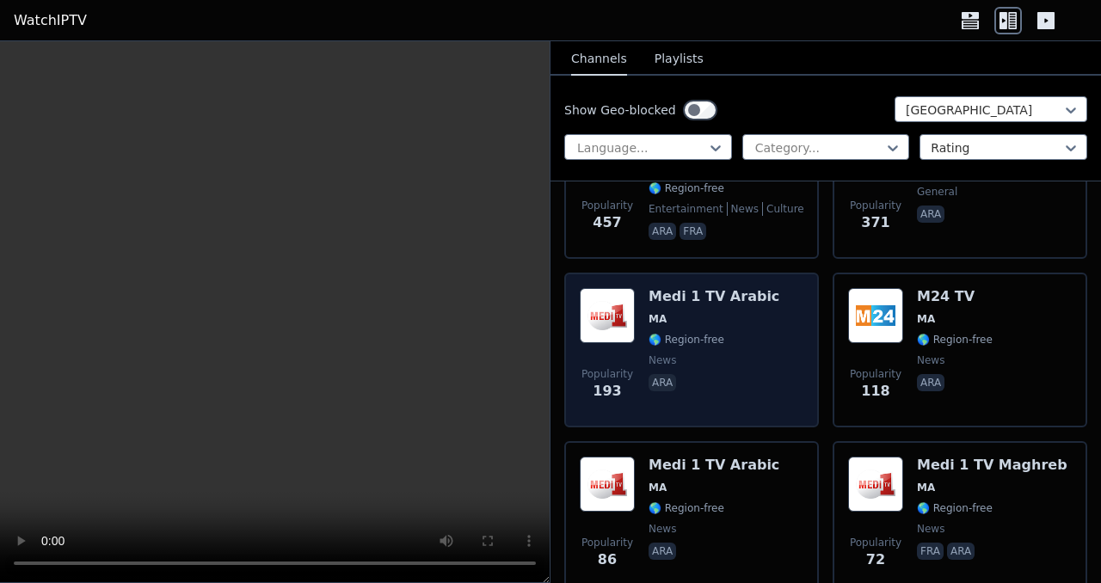
click at [722, 316] on span "MA" at bounding box center [714, 319] width 131 height 14
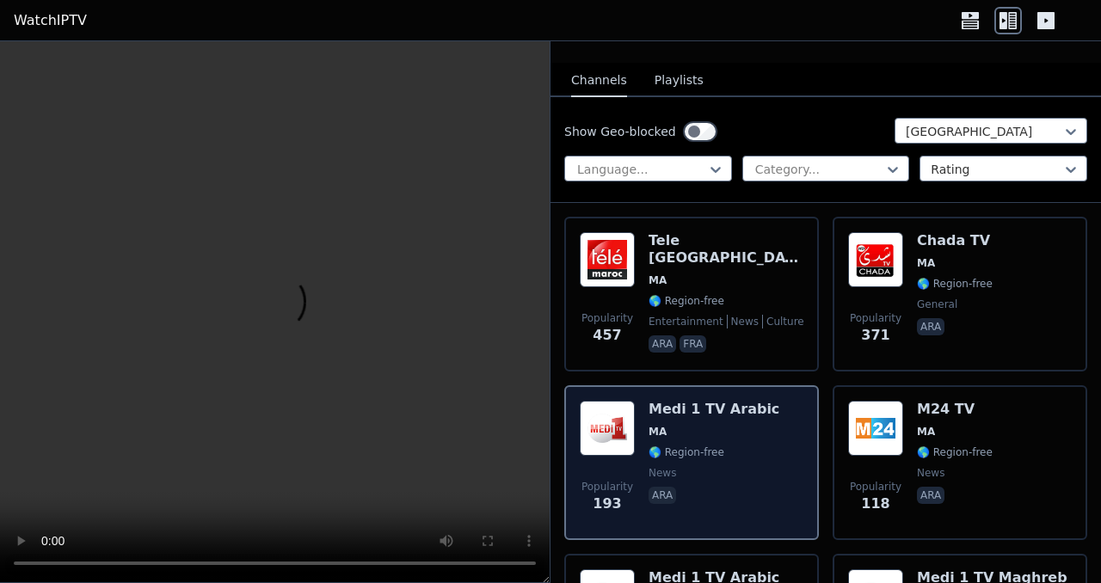
scroll to position [0, 0]
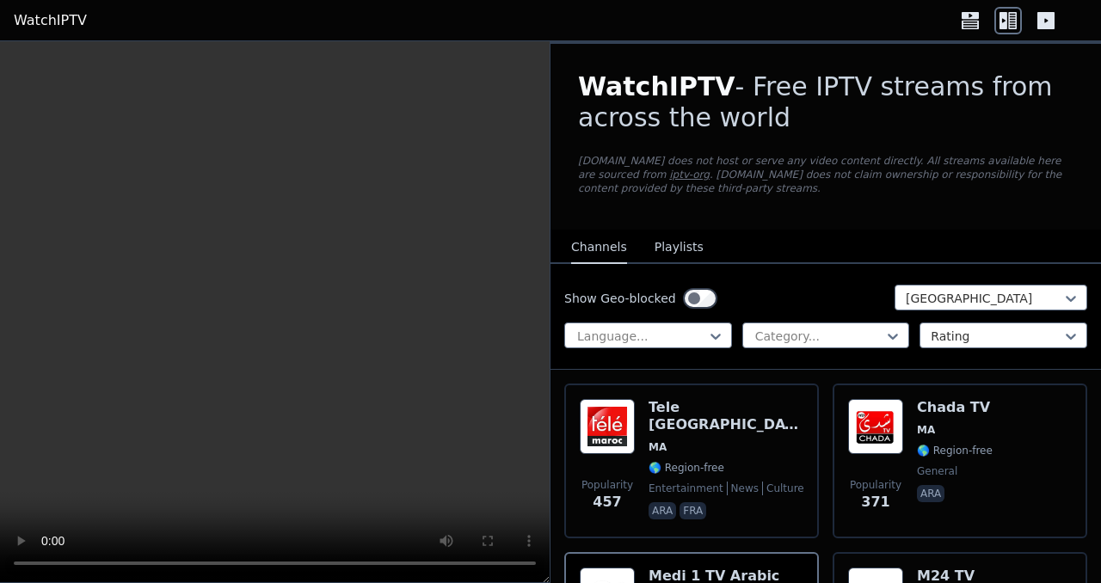
click at [267, 261] on video at bounding box center [275, 312] width 550 height 542
